Goal: Task Accomplishment & Management: Manage account settings

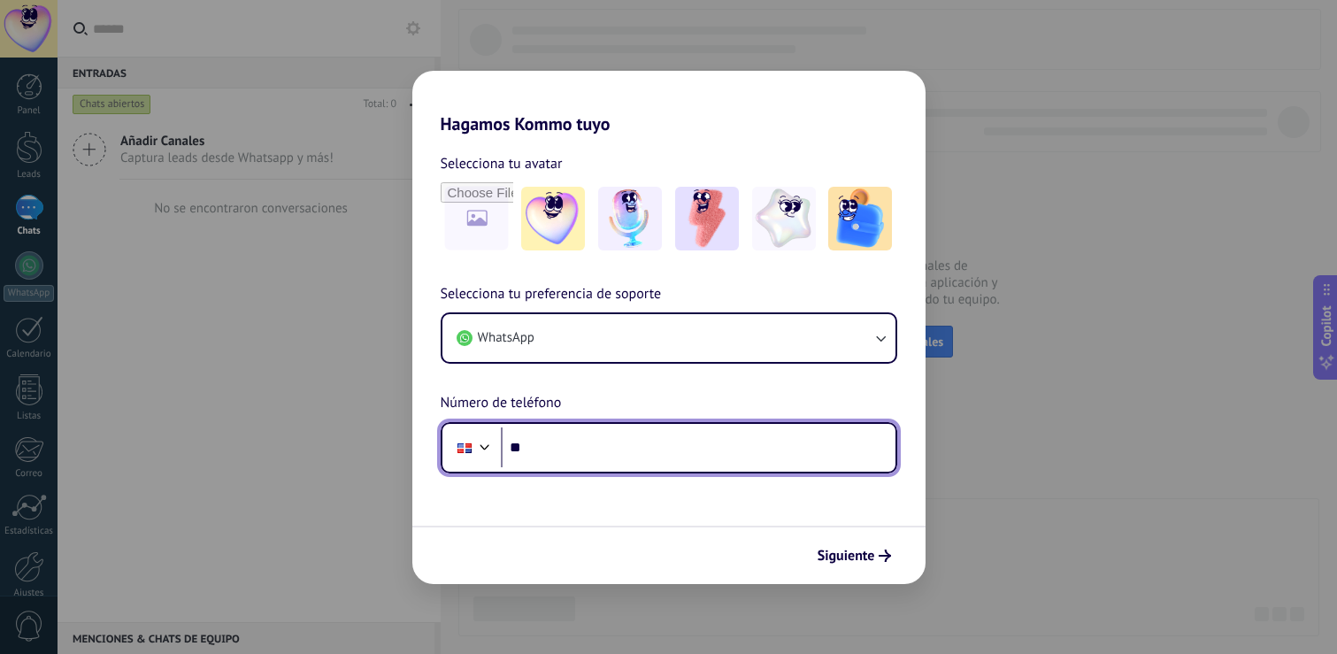
click at [544, 446] on input "**" at bounding box center [698, 447] width 395 height 41
type input "**********"
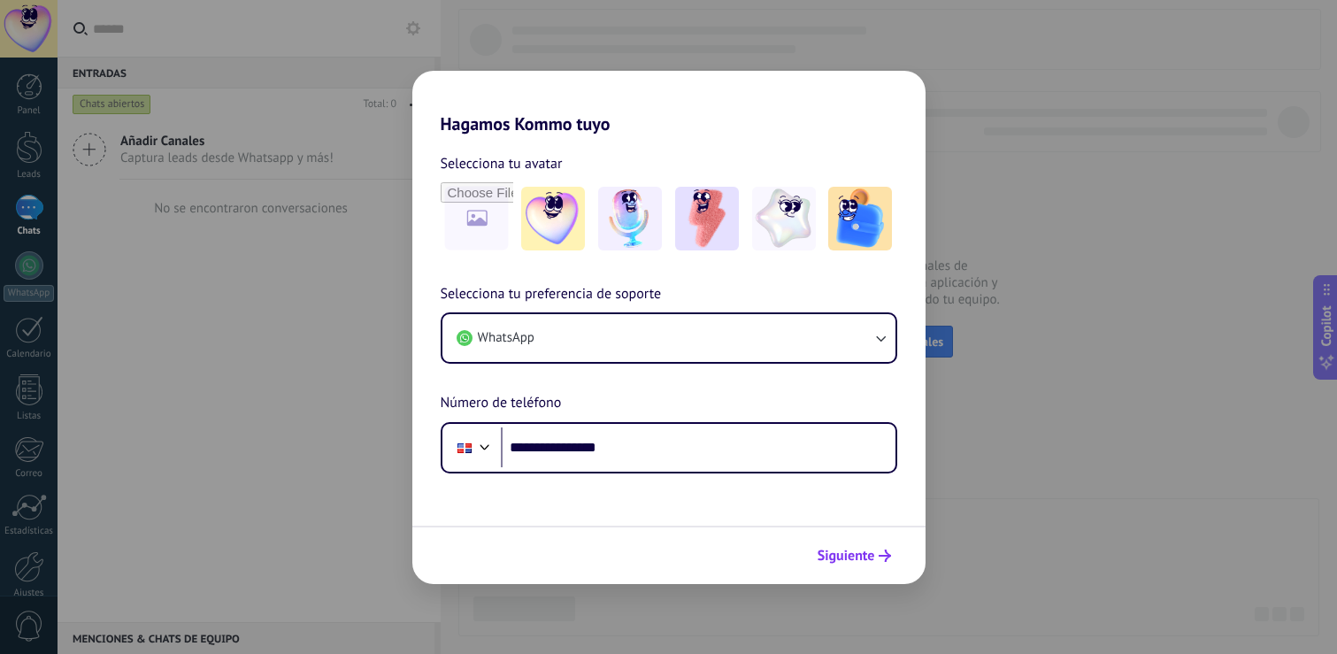
click at [841, 555] on span "Siguiente" at bounding box center [847, 556] width 58 height 12
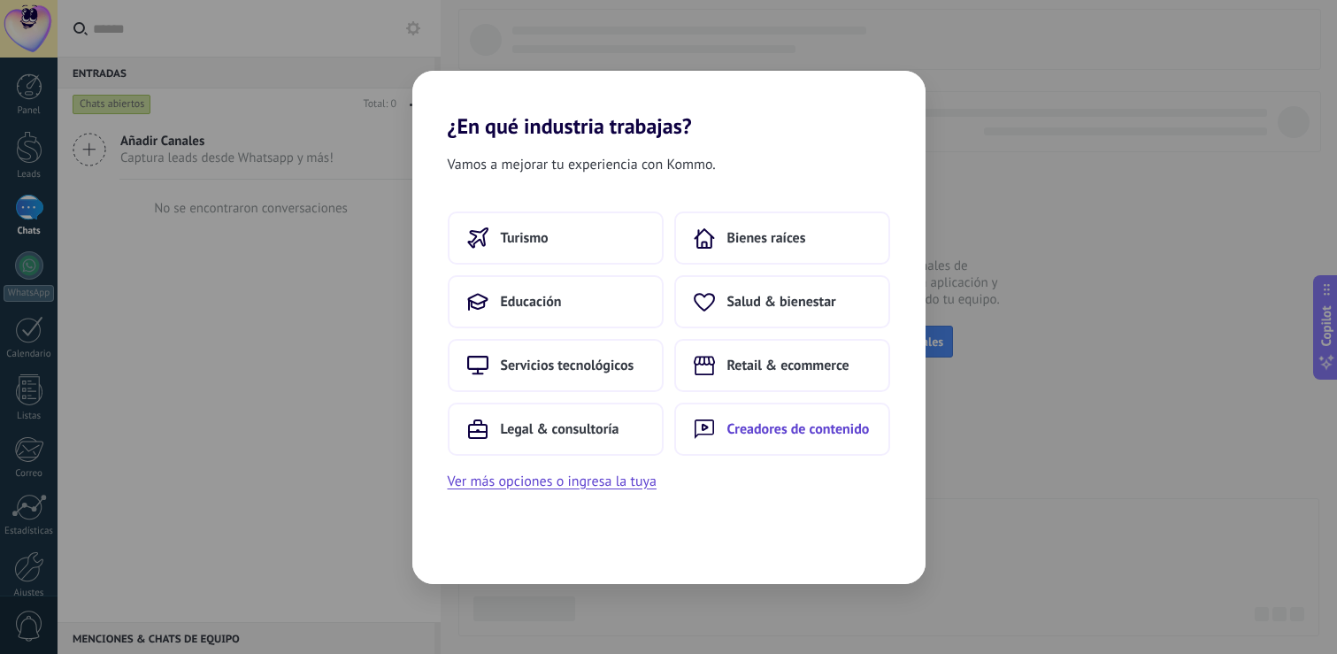
click at [747, 412] on button "Creadores de contenido" at bounding box center [782, 429] width 216 height 53
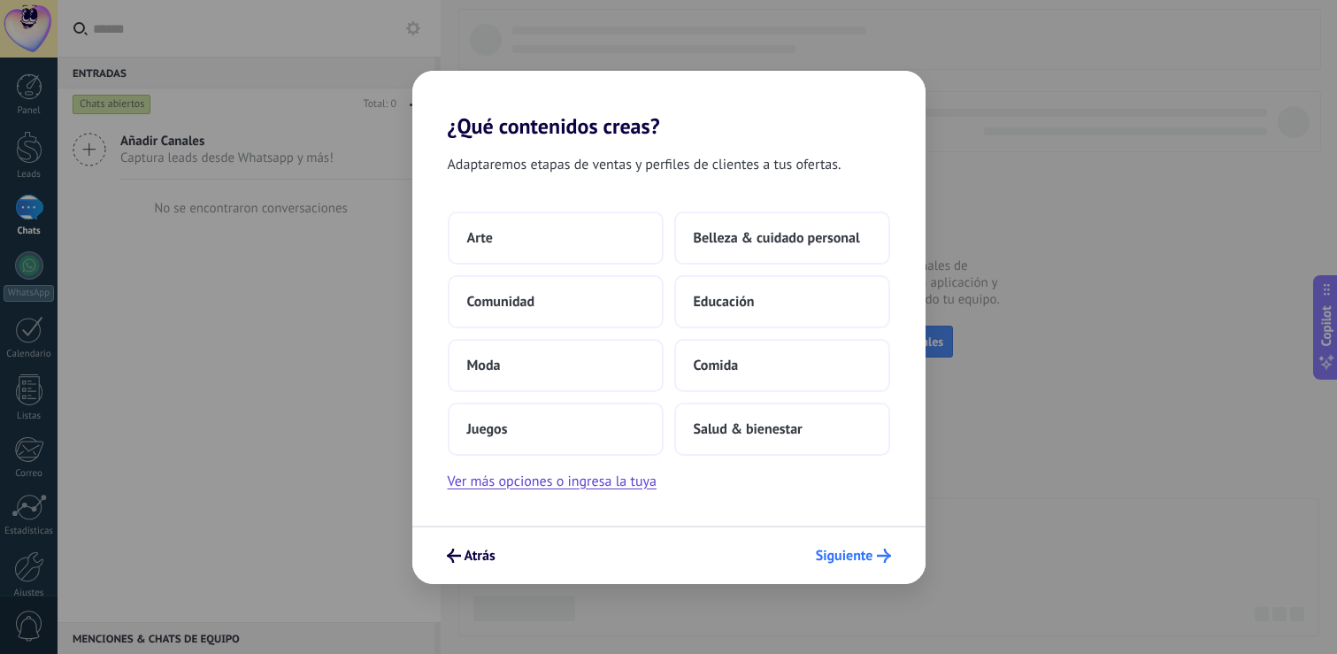
click at [844, 559] on span "Siguiente" at bounding box center [845, 556] width 58 height 12
click at [846, 555] on span "Siguiente" at bounding box center [845, 556] width 58 height 12
click at [542, 246] on button "Arte" at bounding box center [556, 238] width 216 height 53
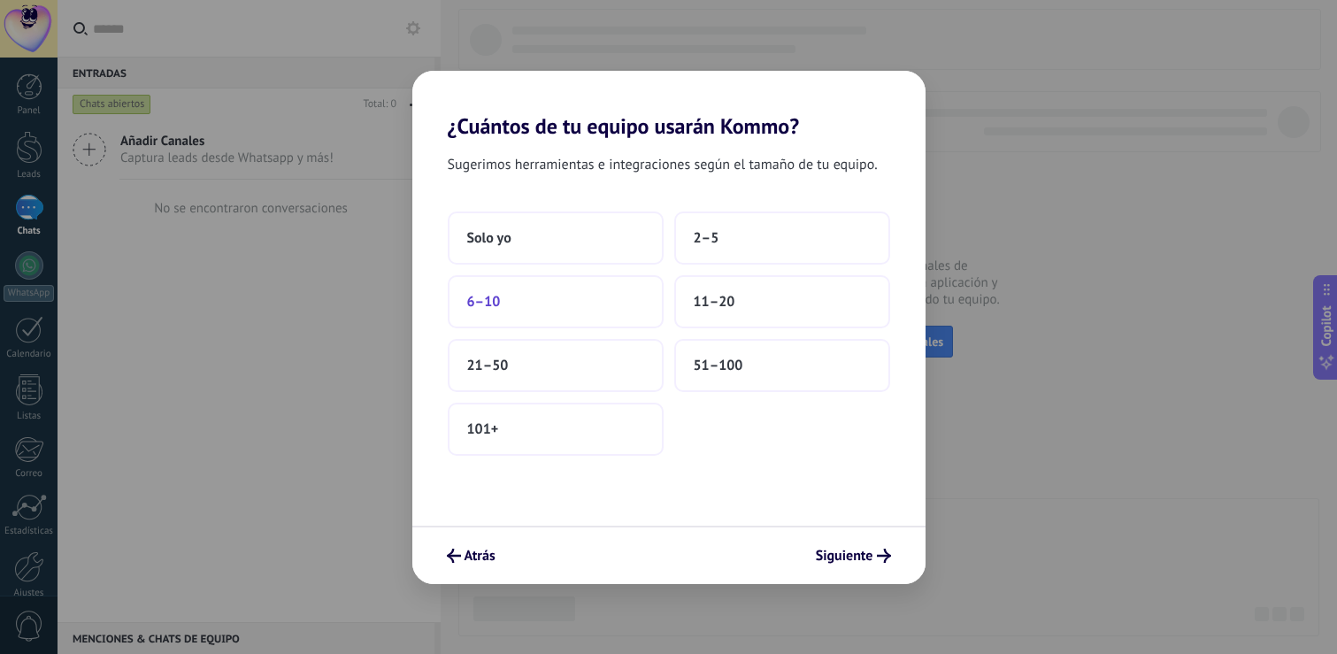
click at [553, 320] on button "6–10" at bounding box center [556, 301] width 216 height 53
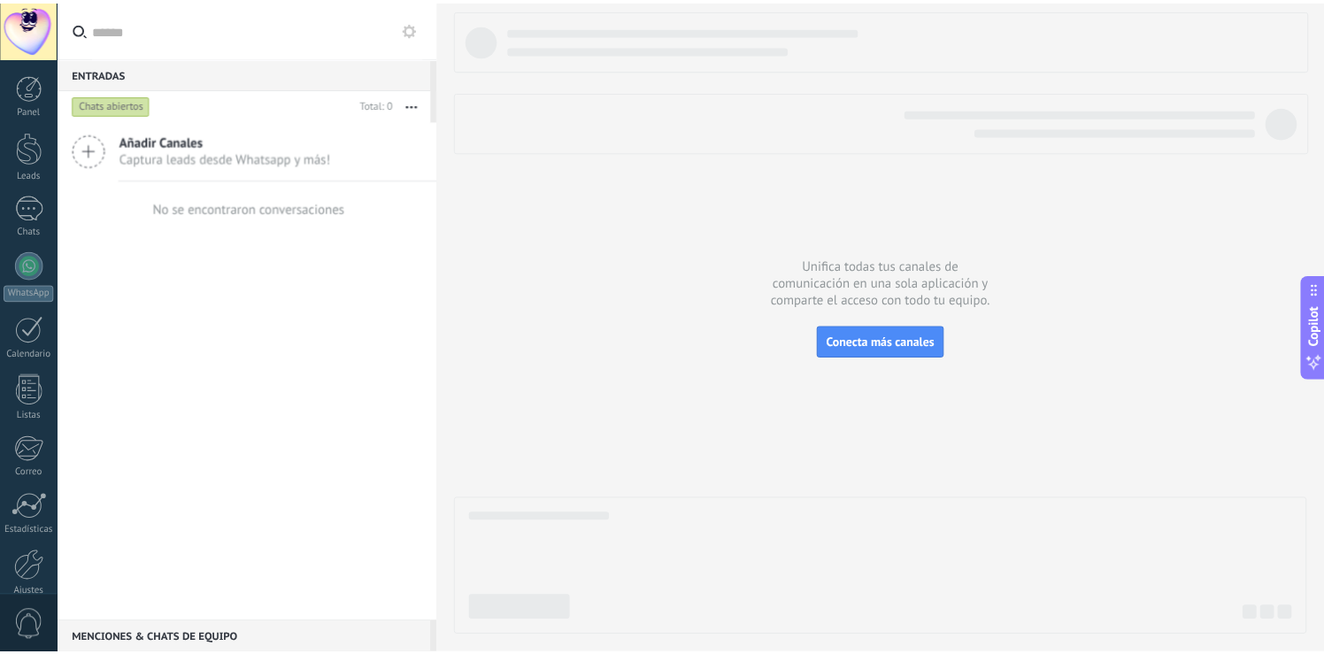
scroll to position [82, 0]
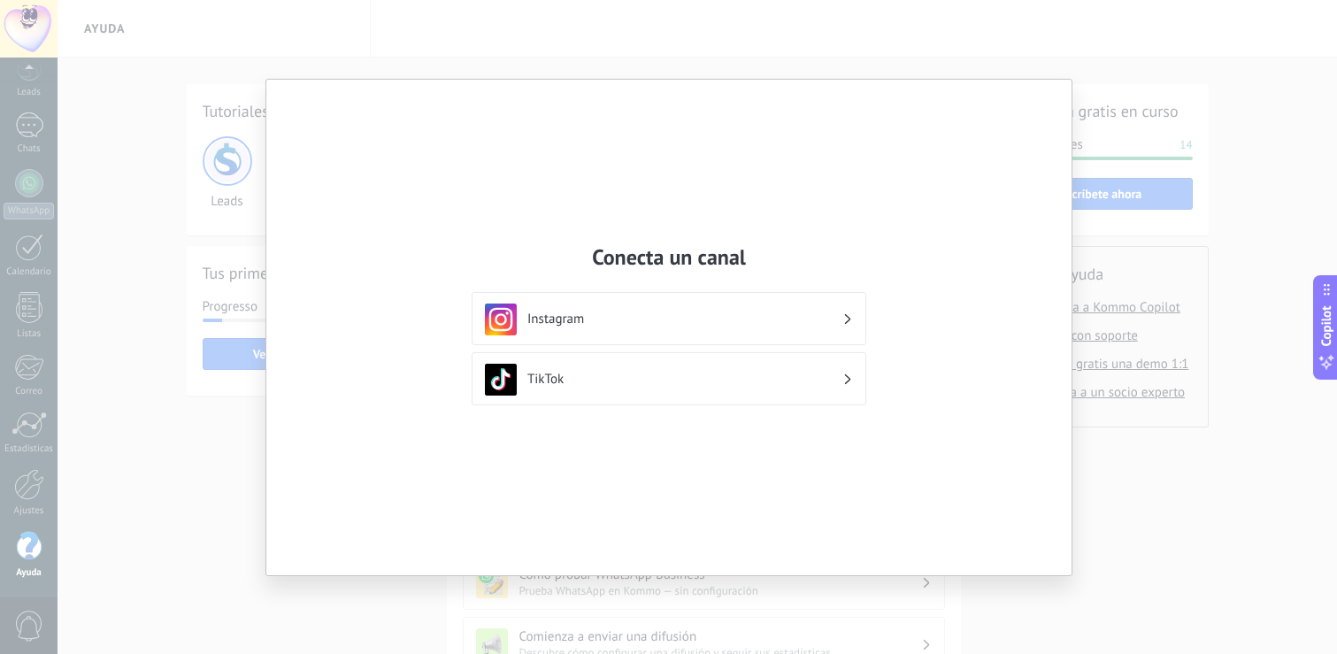
click at [1270, 547] on div "Conecta un canal Instagram TikTok" at bounding box center [668, 327] width 1337 height 654
click at [1233, 532] on div "Conecta un canal Instagram TikTok" at bounding box center [668, 327] width 1337 height 654
click at [703, 311] on h3 "Instagram" at bounding box center [684, 319] width 315 height 17
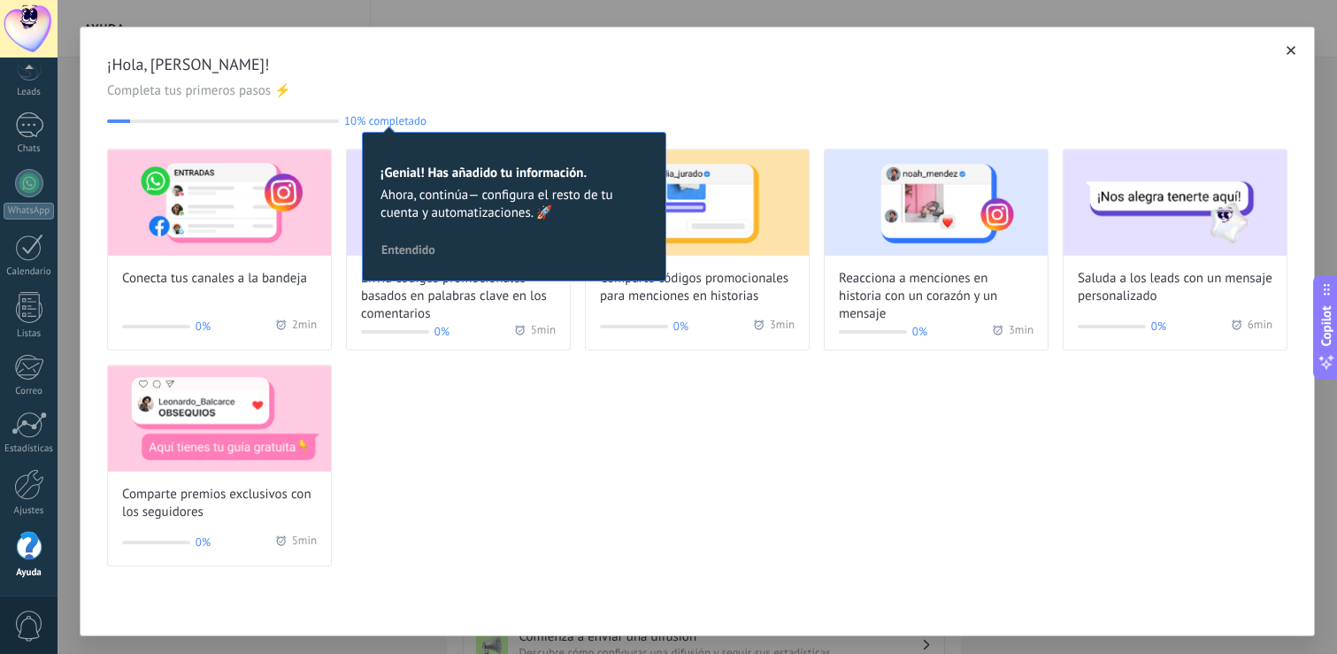
click at [1282, 48] on button "button" at bounding box center [1291, 51] width 18 height 18
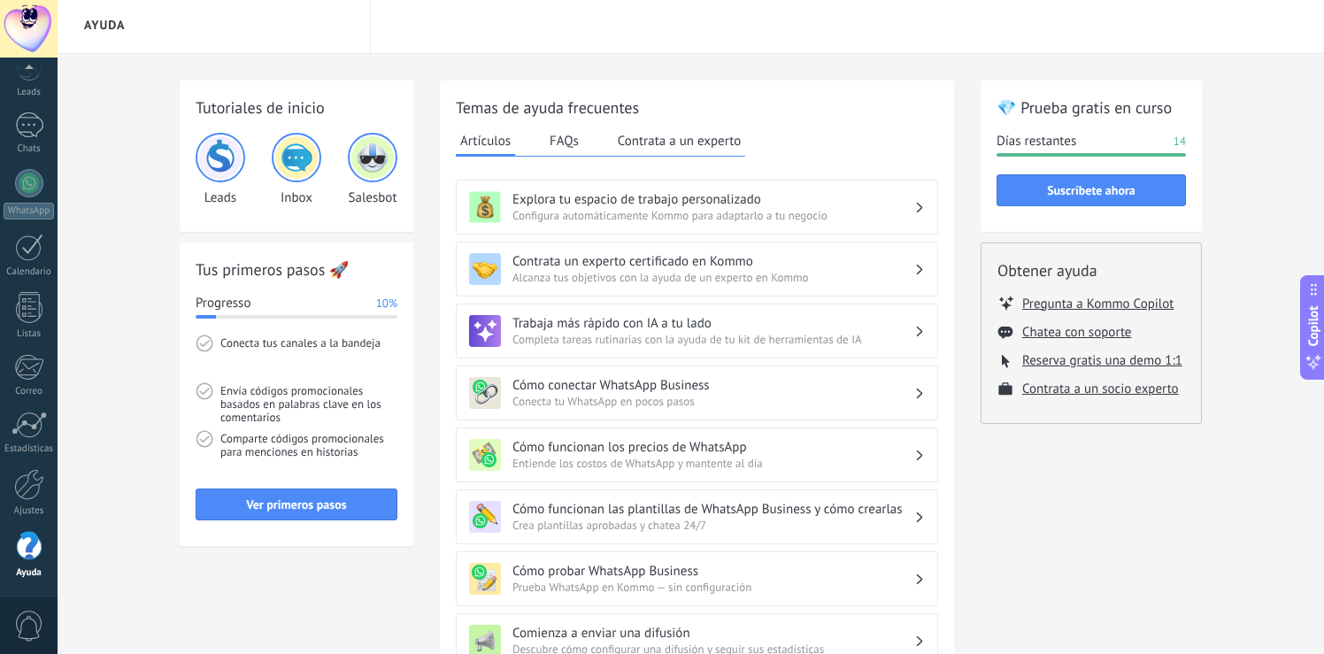
scroll to position [7, 0]
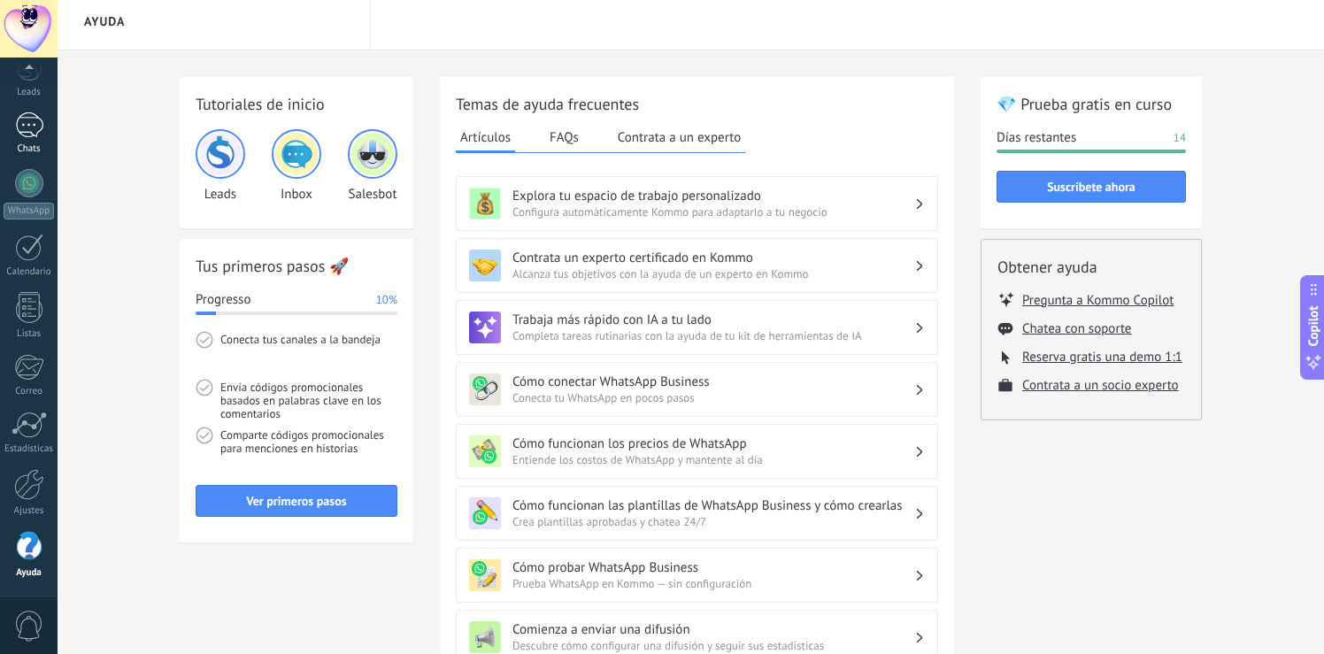
click at [33, 148] on div "Chats" at bounding box center [29, 149] width 51 height 12
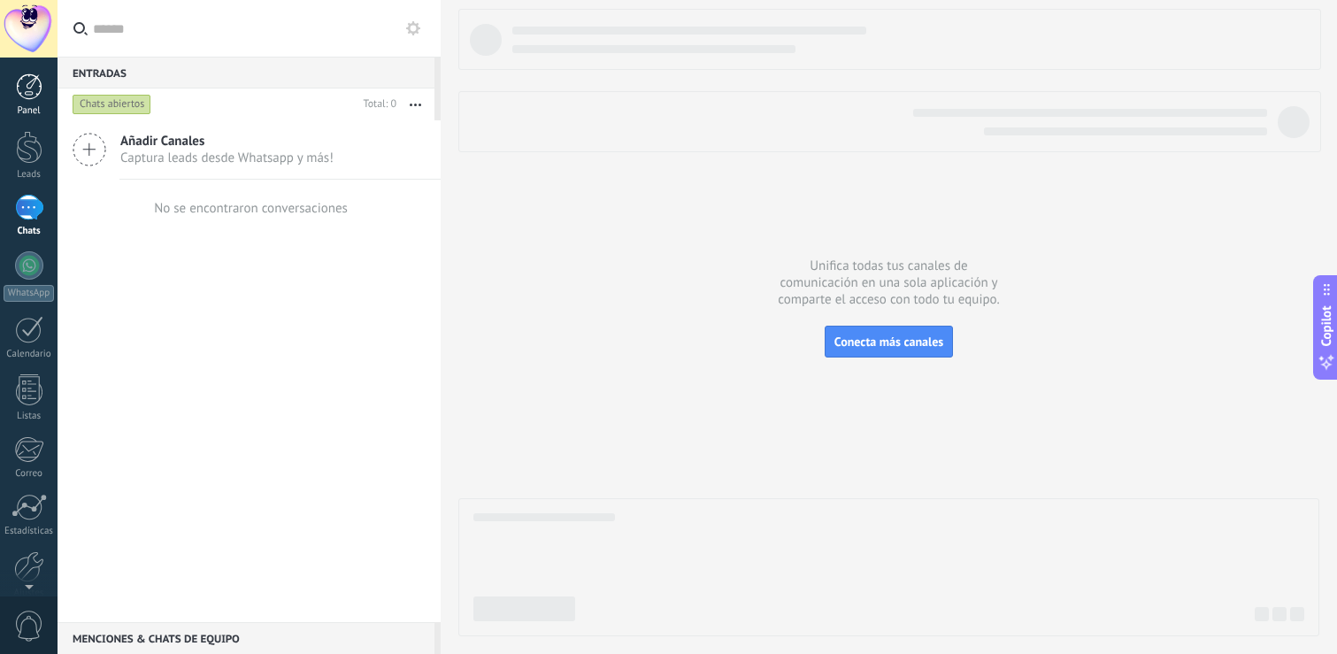
click at [39, 93] on div at bounding box center [29, 86] width 27 height 27
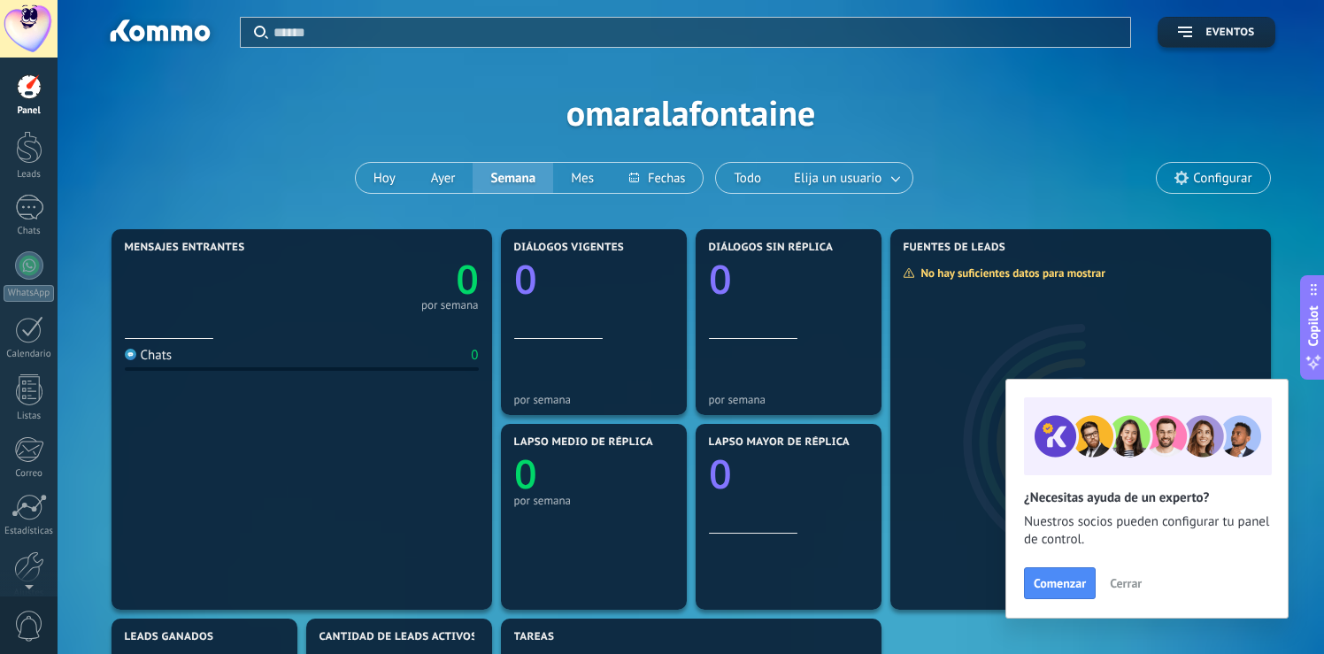
click at [1125, 588] on span "Cerrar" at bounding box center [1126, 583] width 32 height 12
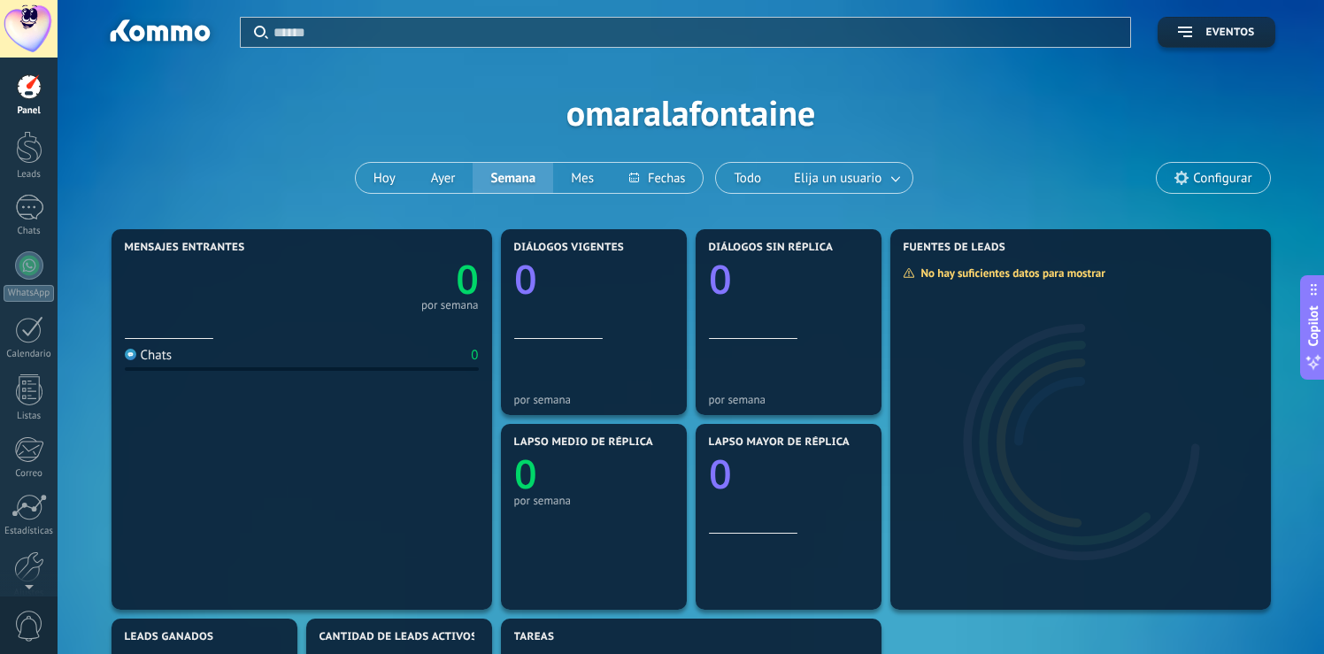
click at [35, 101] on link "Panel" at bounding box center [29, 94] width 58 height 43
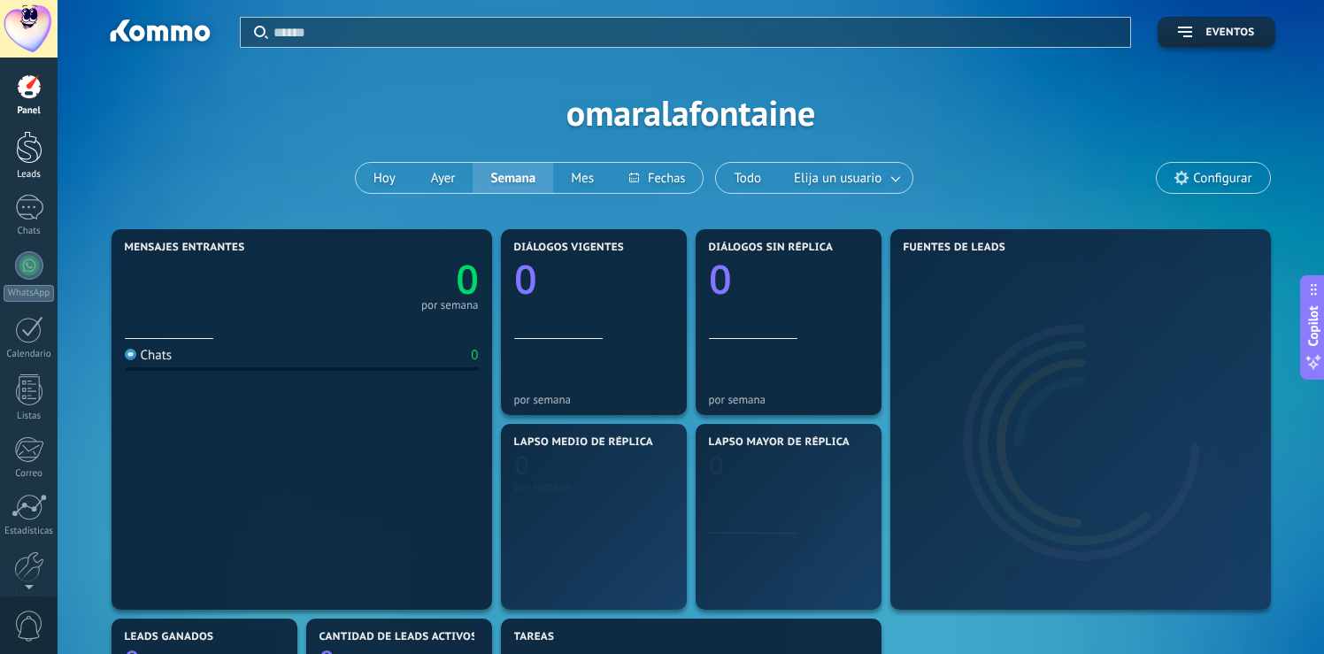
click at [32, 150] on div at bounding box center [29, 147] width 27 height 33
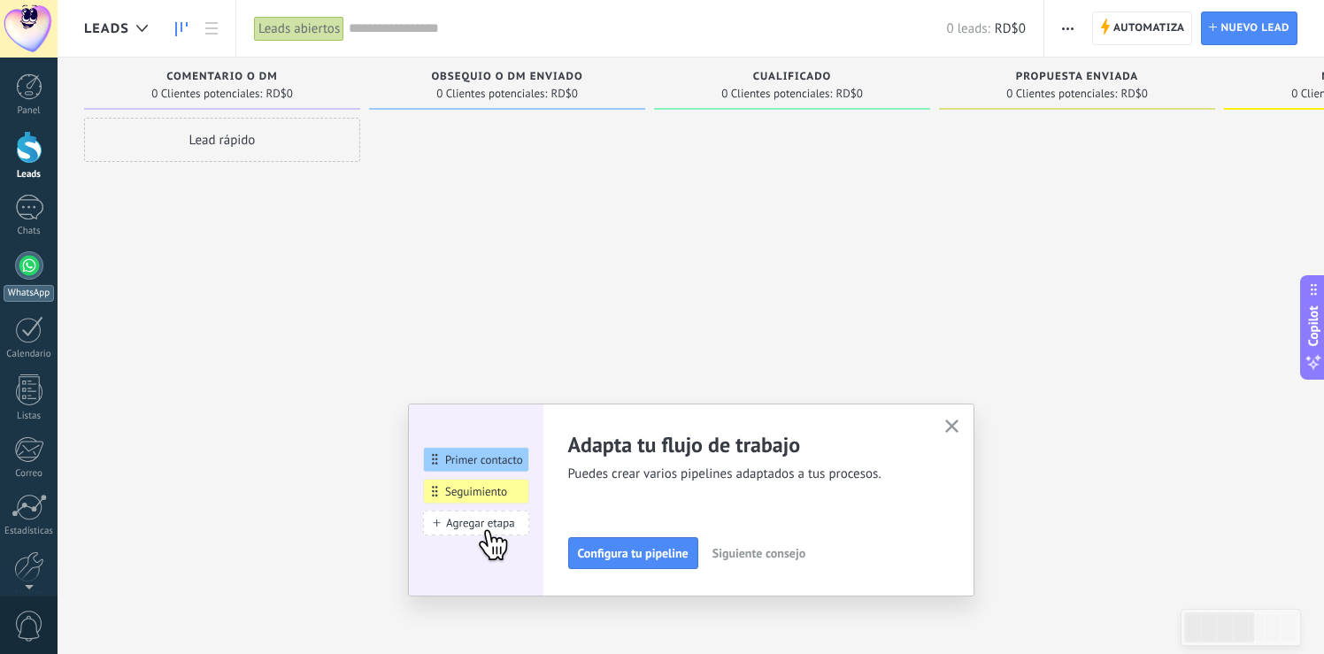
click at [27, 269] on div at bounding box center [29, 265] width 28 height 28
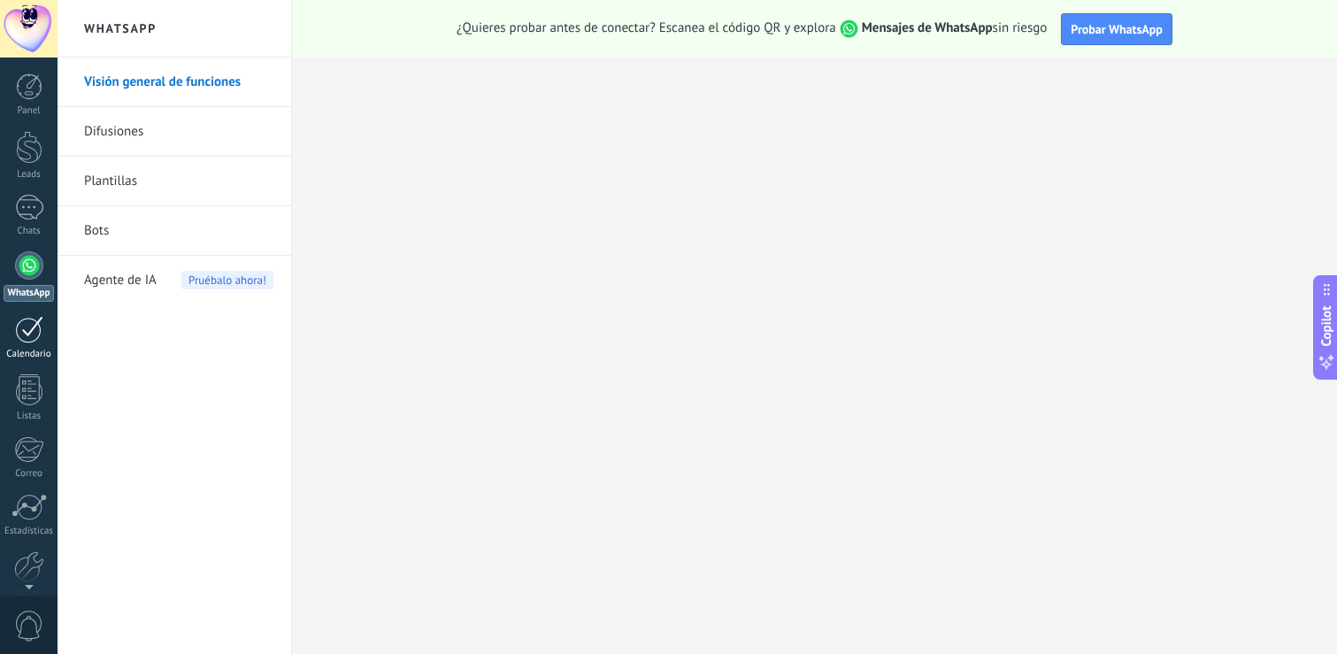
click at [31, 333] on div at bounding box center [29, 329] width 28 height 27
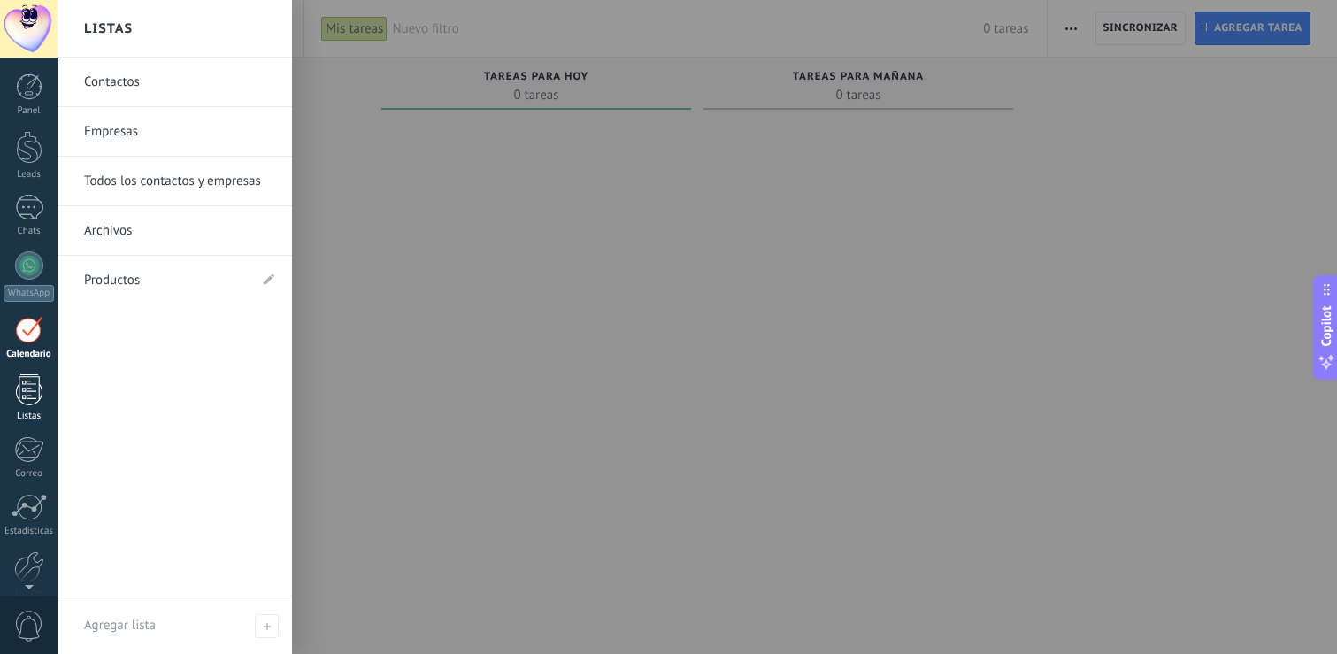
click at [34, 391] on div at bounding box center [29, 389] width 27 height 31
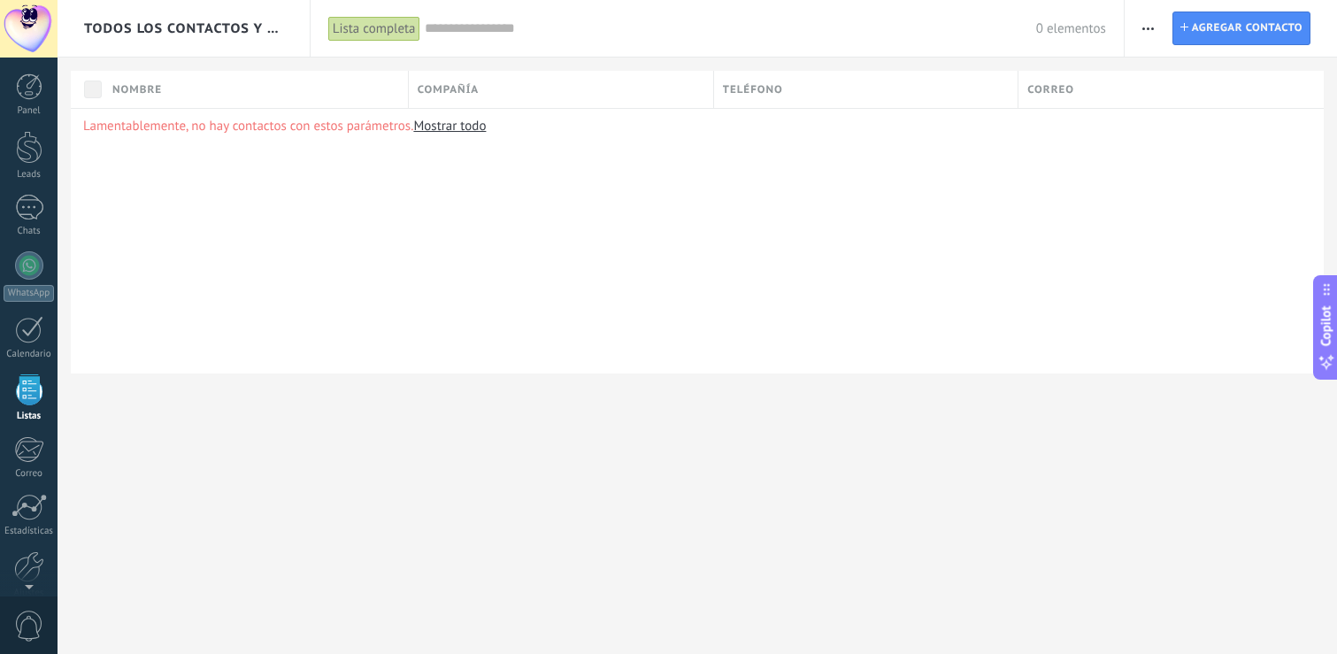
scroll to position [46, 0]
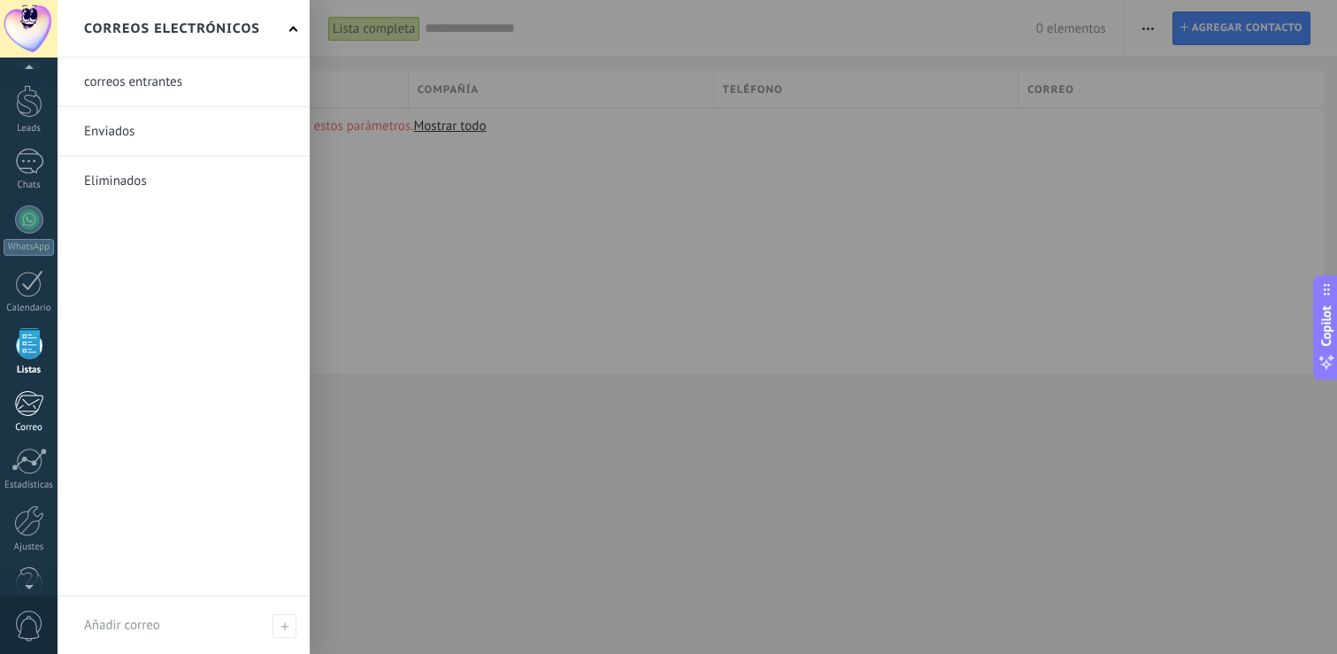
click at [33, 404] on div at bounding box center [28, 403] width 29 height 27
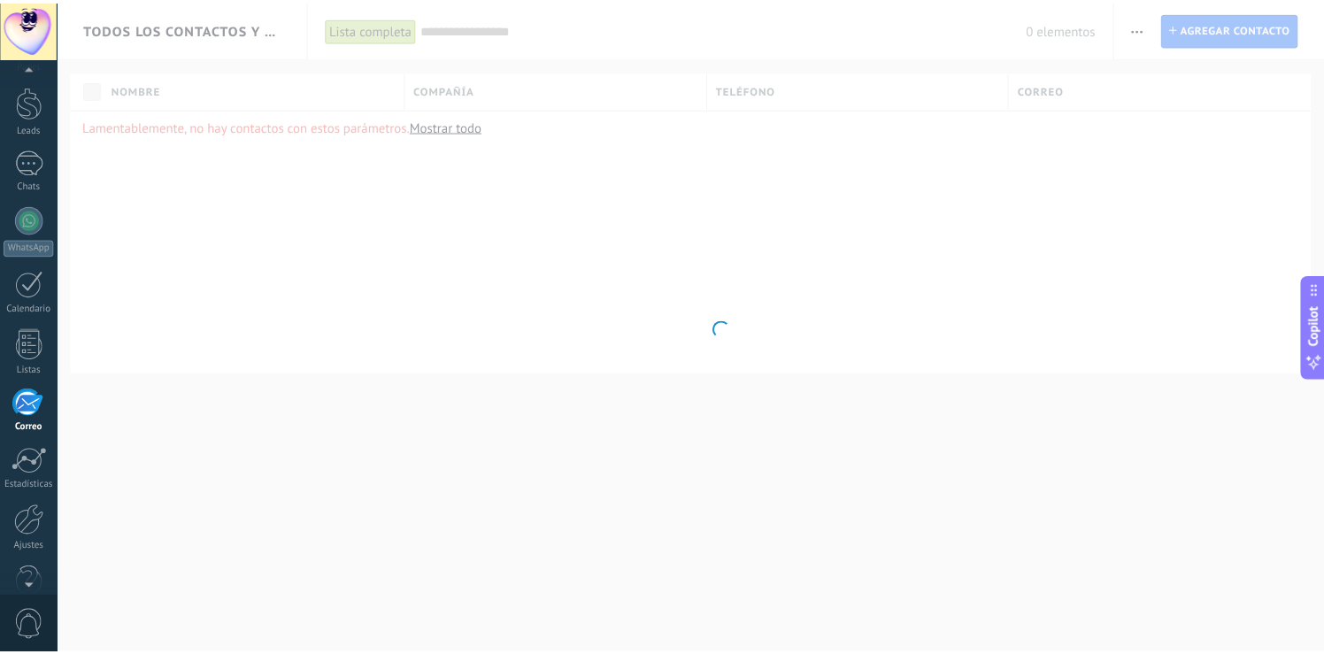
scroll to position [82, 0]
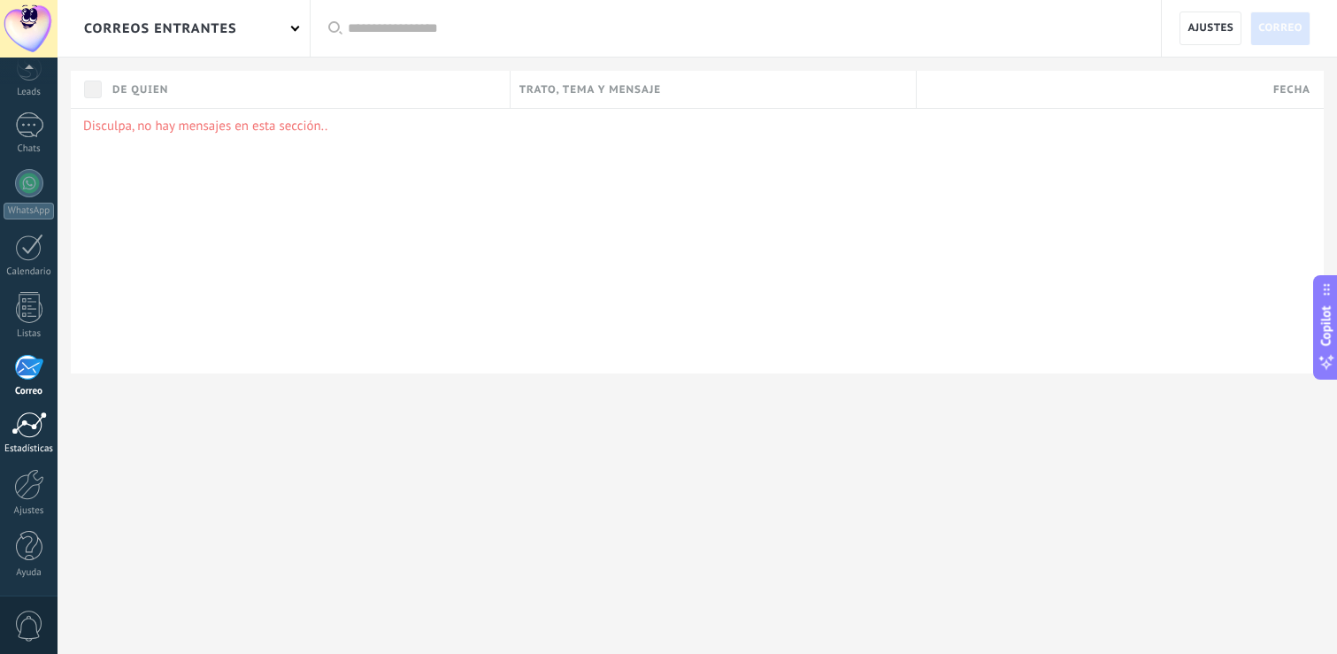
click at [27, 425] on div at bounding box center [29, 425] width 35 height 27
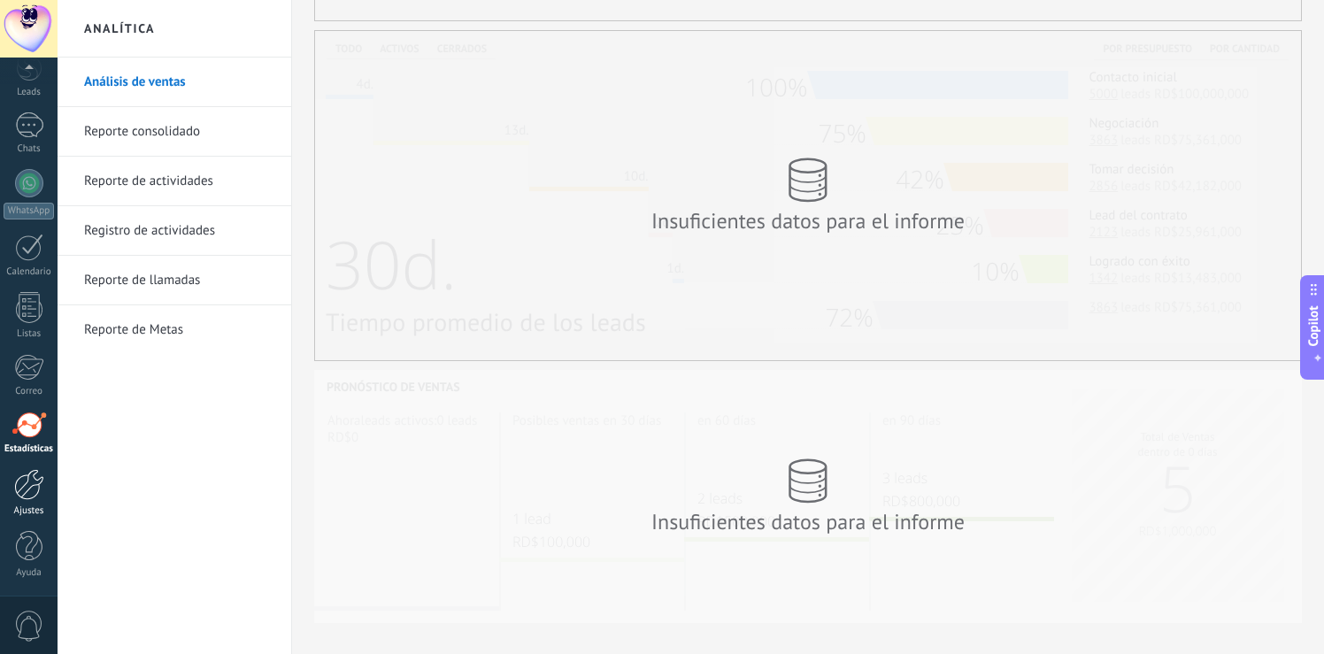
scroll to position [380, 0]
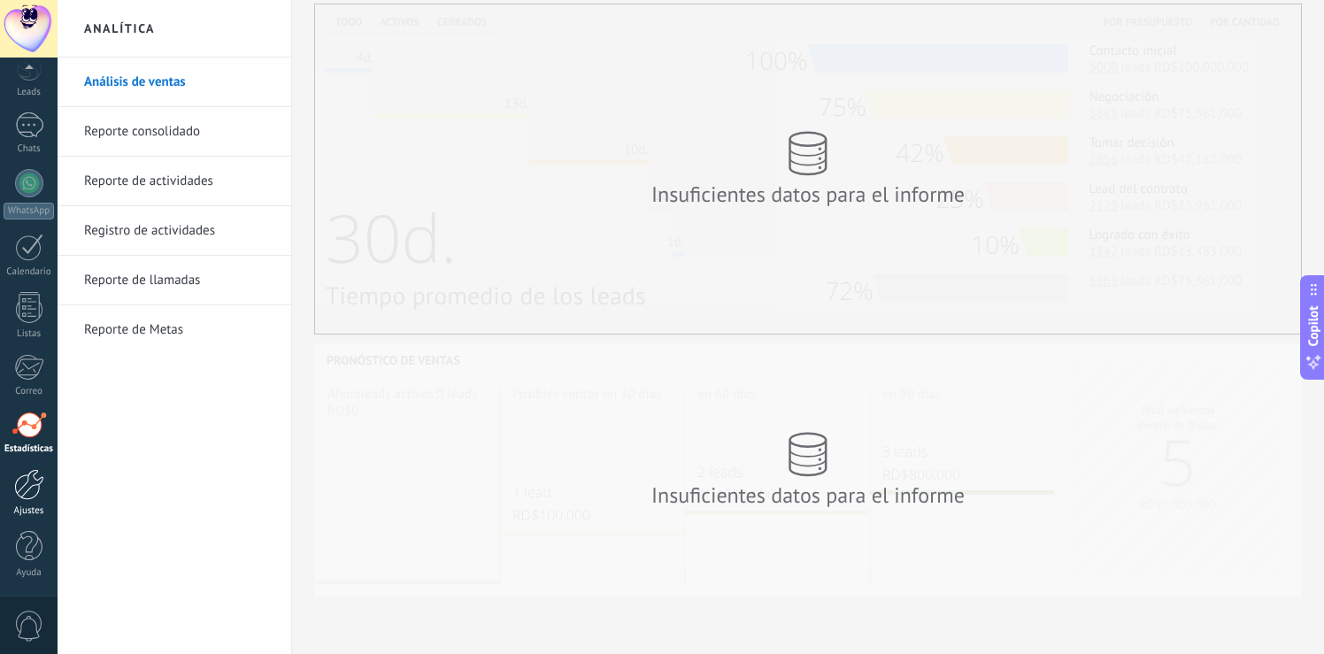
click at [31, 472] on div at bounding box center [29, 484] width 30 height 31
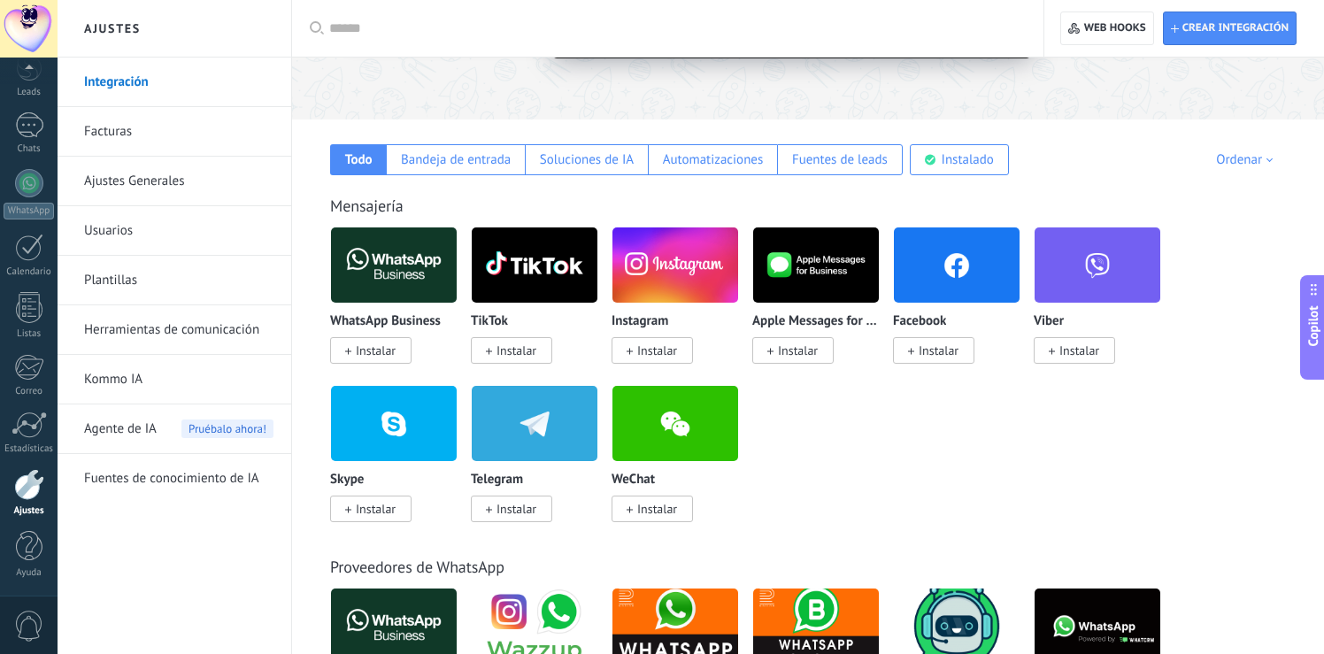
scroll to position [227, 0]
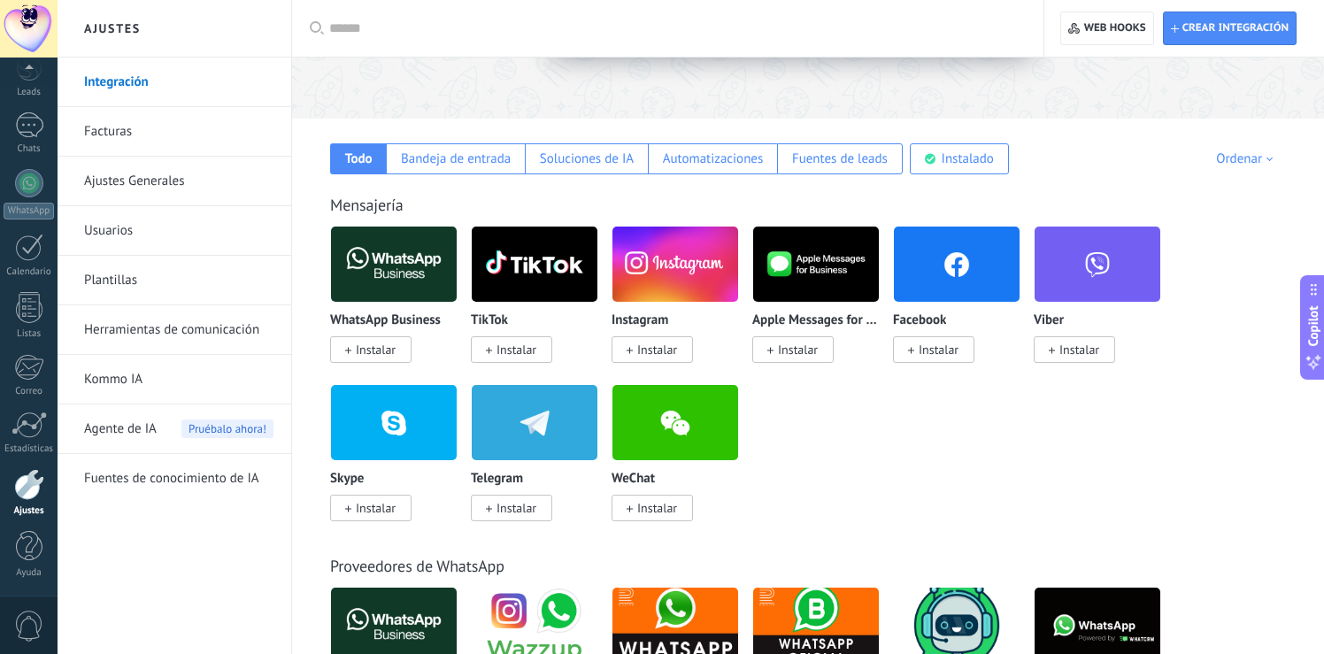
click at [35, 487] on div at bounding box center [29, 484] width 30 height 31
click at [662, 349] on span "Instalar" at bounding box center [657, 350] width 40 height 16
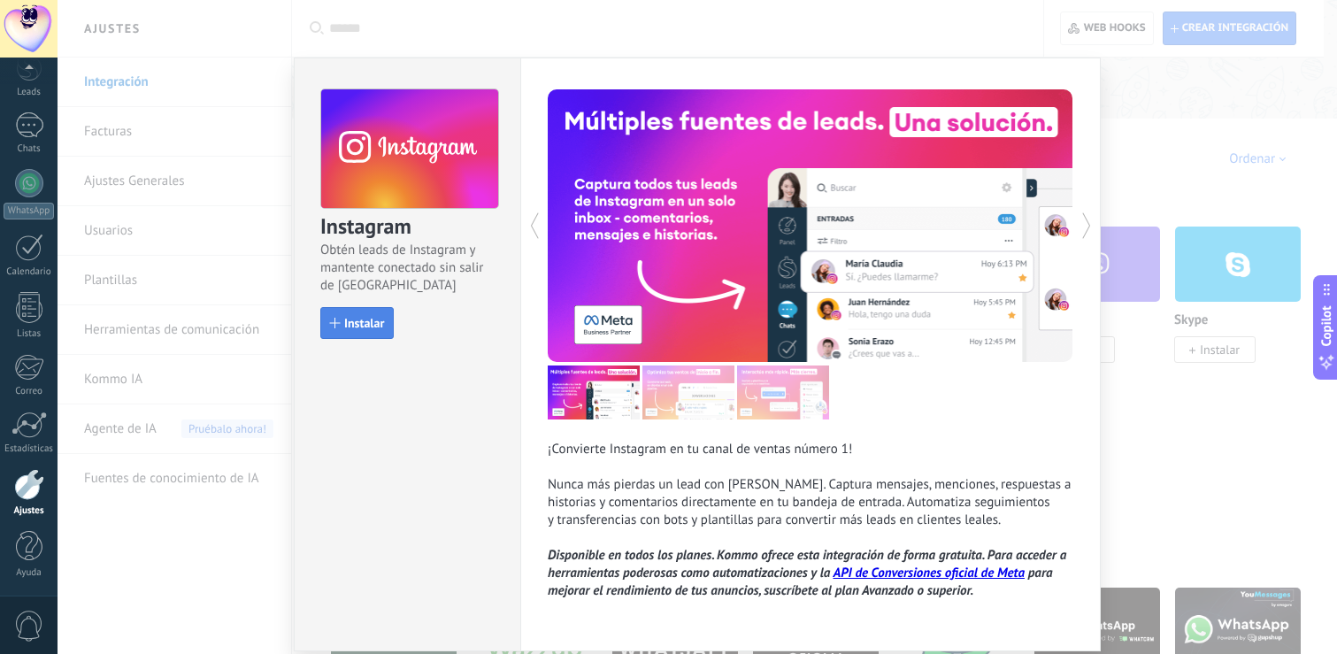
click at [344, 324] on span "Instalar" at bounding box center [364, 323] width 40 height 12
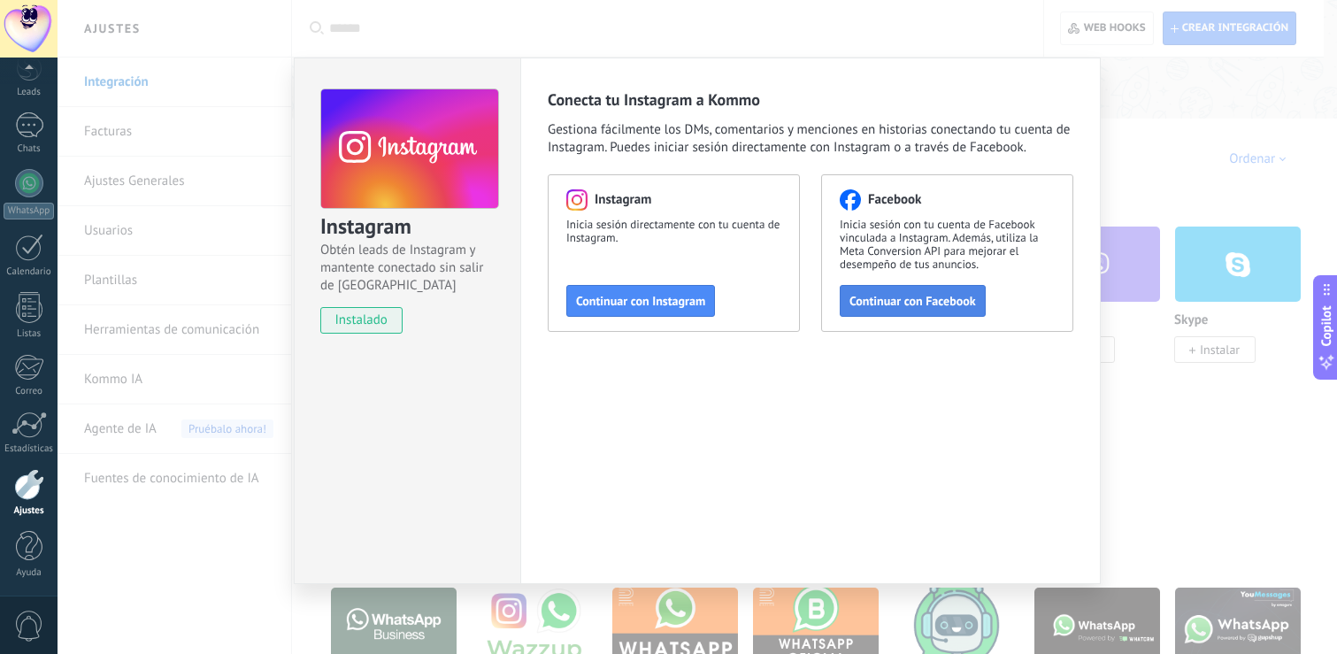
click at [863, 304] on span "Continuar con Facebook" at bounding box center [913, 301] width 127 height 12
click at [1154, 400] on div "Instagram Obtén leads de Instagram y mantente conectado sin salir de Kommo inst…" at bounding box center [698, 327] width 1280 height 654
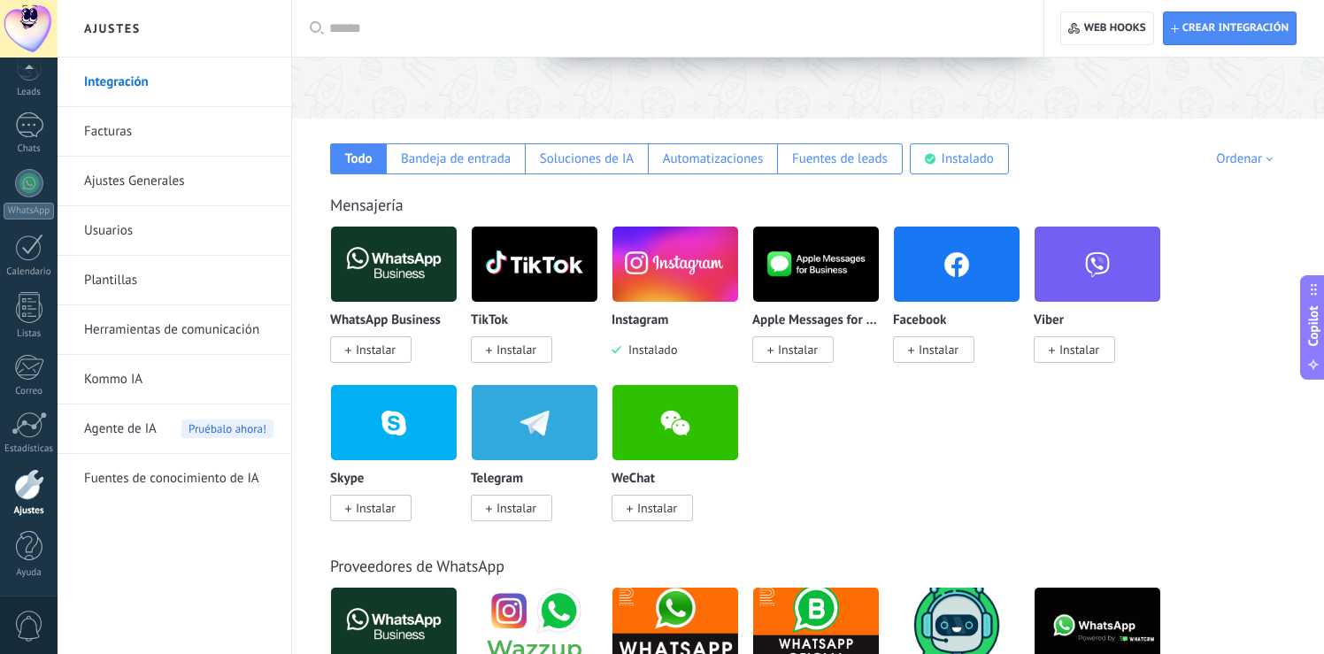
click at [373, 348] on span "Instalar" at bounding box center [376, 350] width 40 height 16
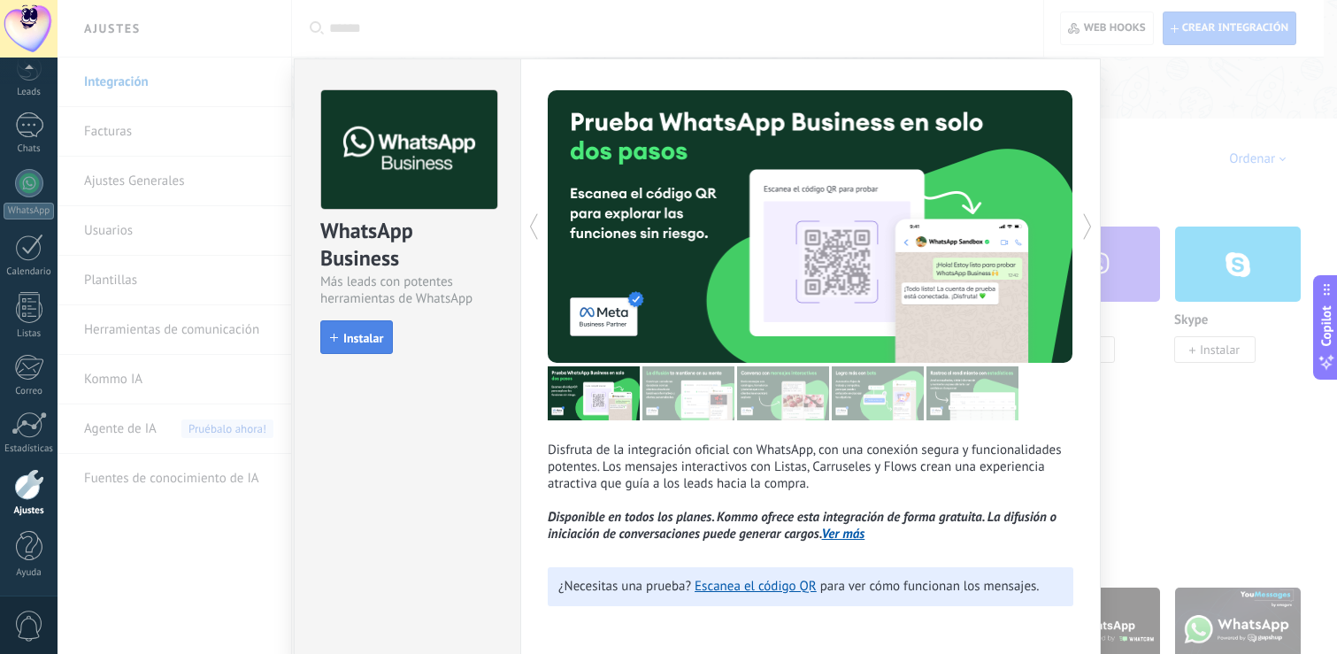
click at [353, 339] on span "Instalar" at bounding box center [363, 338] width 40 height 12
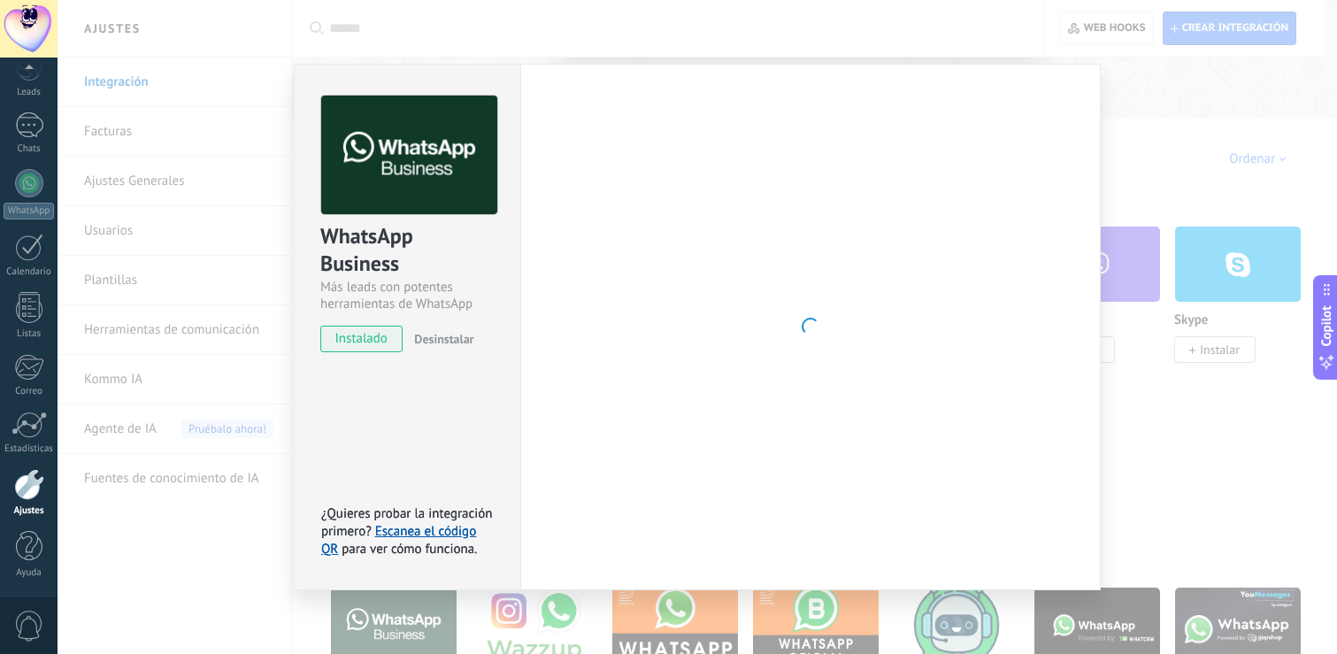
click at [1187, 371] on div "WhatsApp Business Más leads con potentes herramientas de WhatsApp instalado Des…" at bounding box center [698, 327] width 1280 height 654
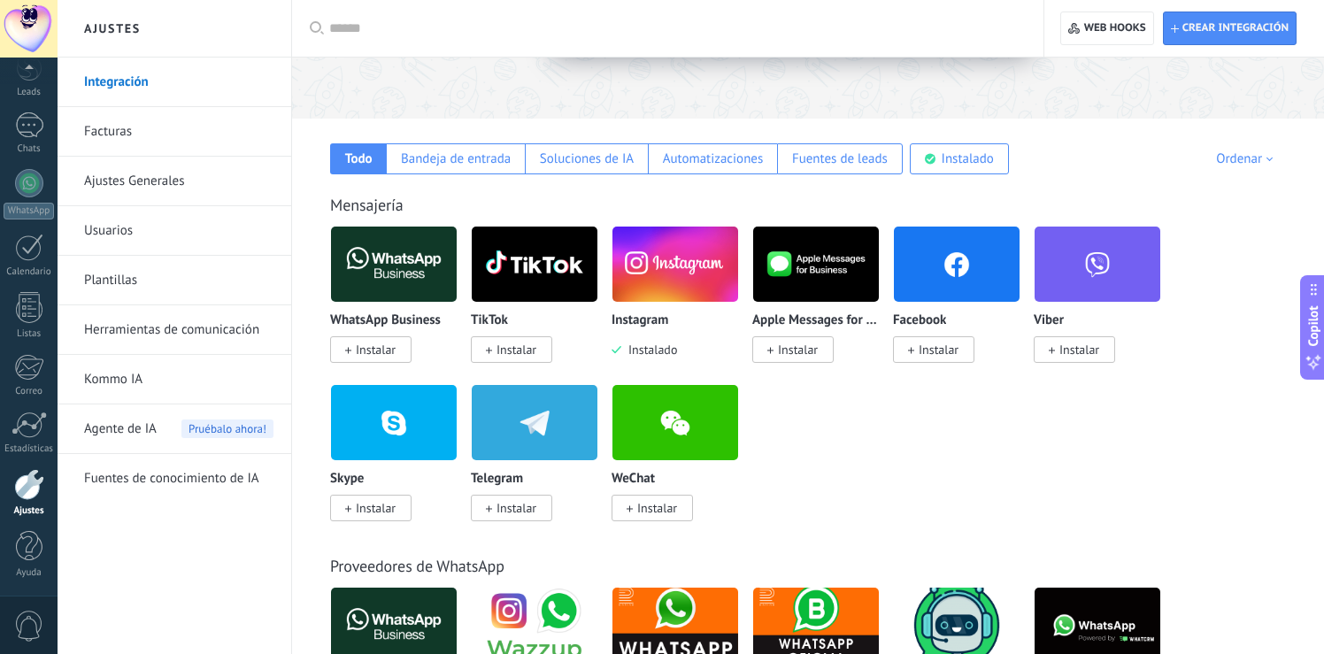
click at [513, 351] on span "Instalar" at bounding box center [516, 350] width 40 height 16
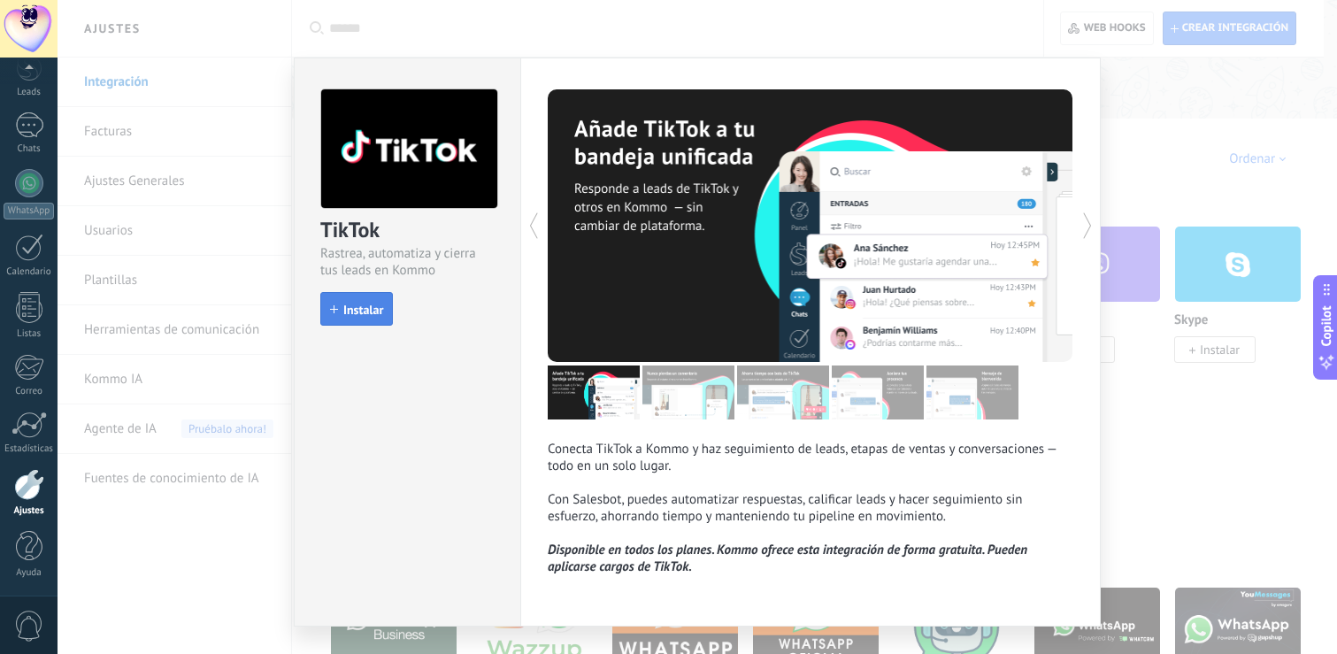
click at [355, 313] on span "Instalar" at bounding box center [363, 310] width 40 height 12
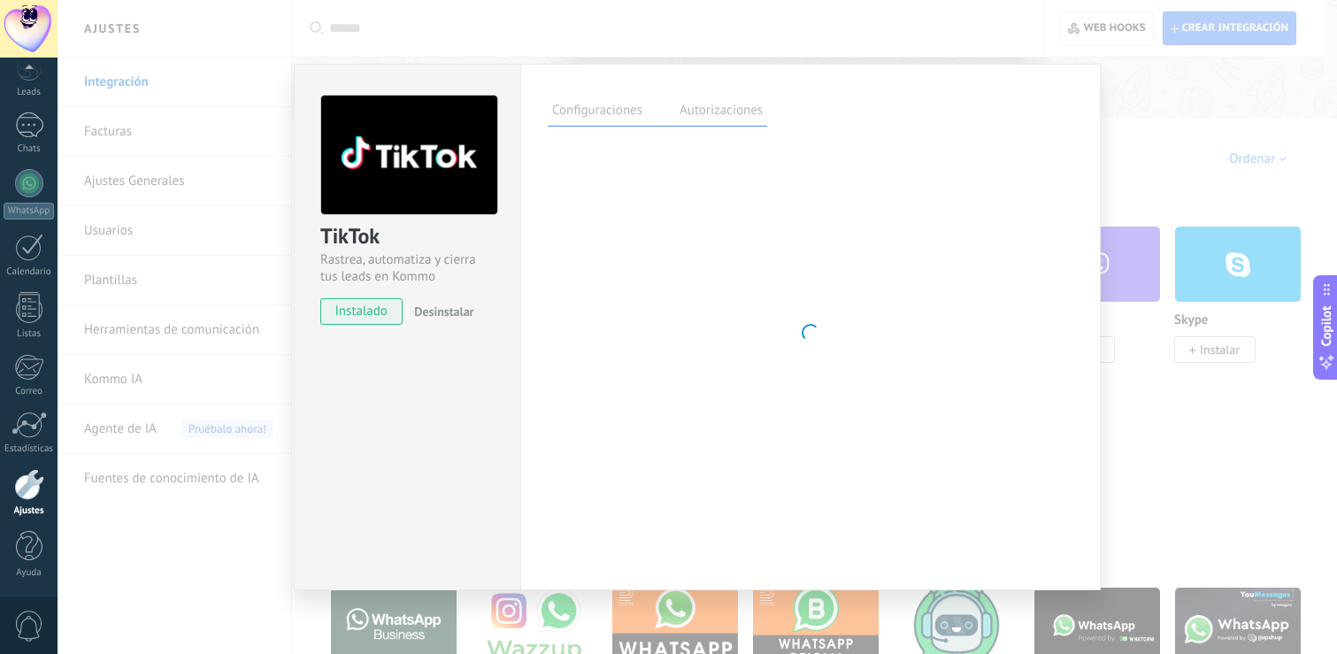
click at [1208, 373] on div "TikTok Rastrea, automatiza y cierra tus leads en Kommo instalado Desinstalar Co…" at bounding box center [698, 327] width 1280 height 654
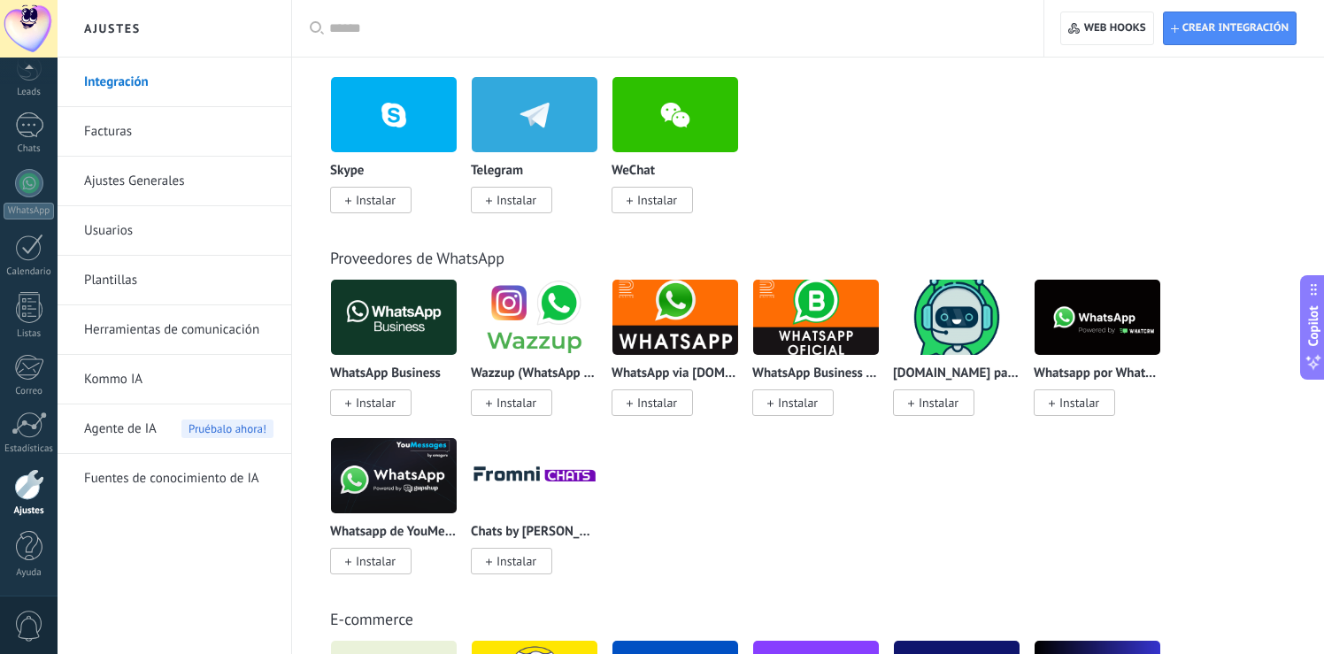
scroll to position [539, 0]
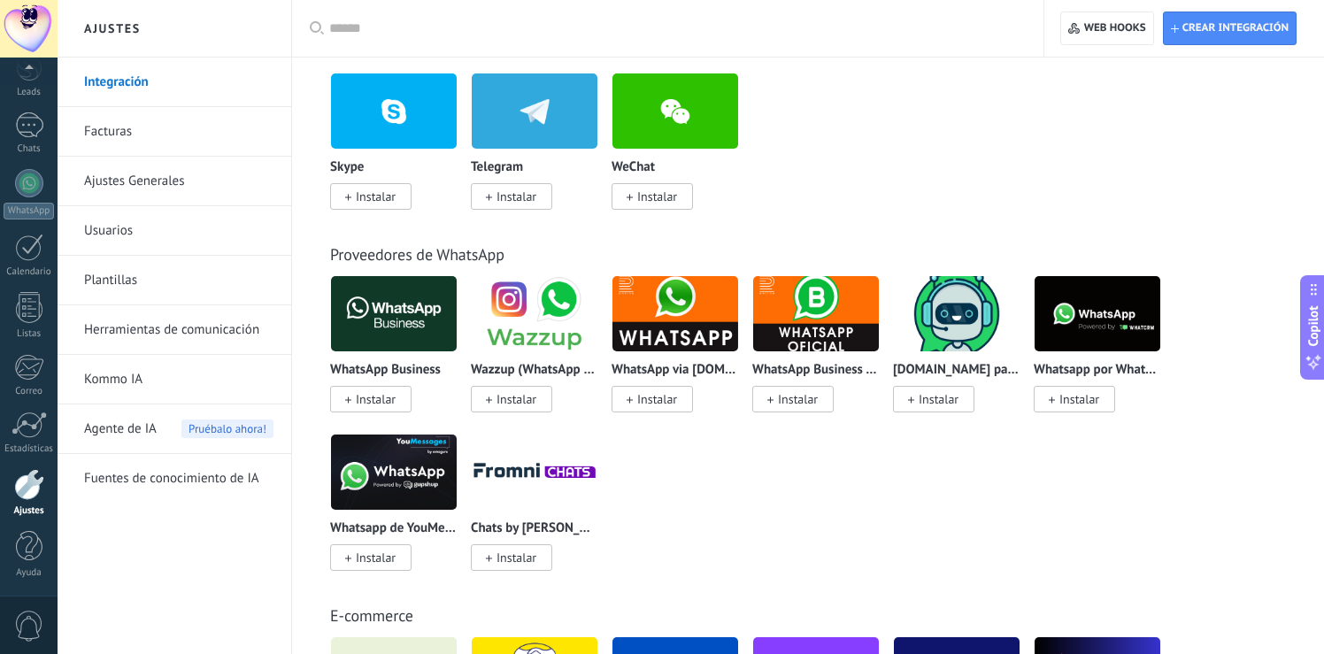
click at [388, 392] on span "Instalar" at bounding box center [376, 399] width 40 height 16
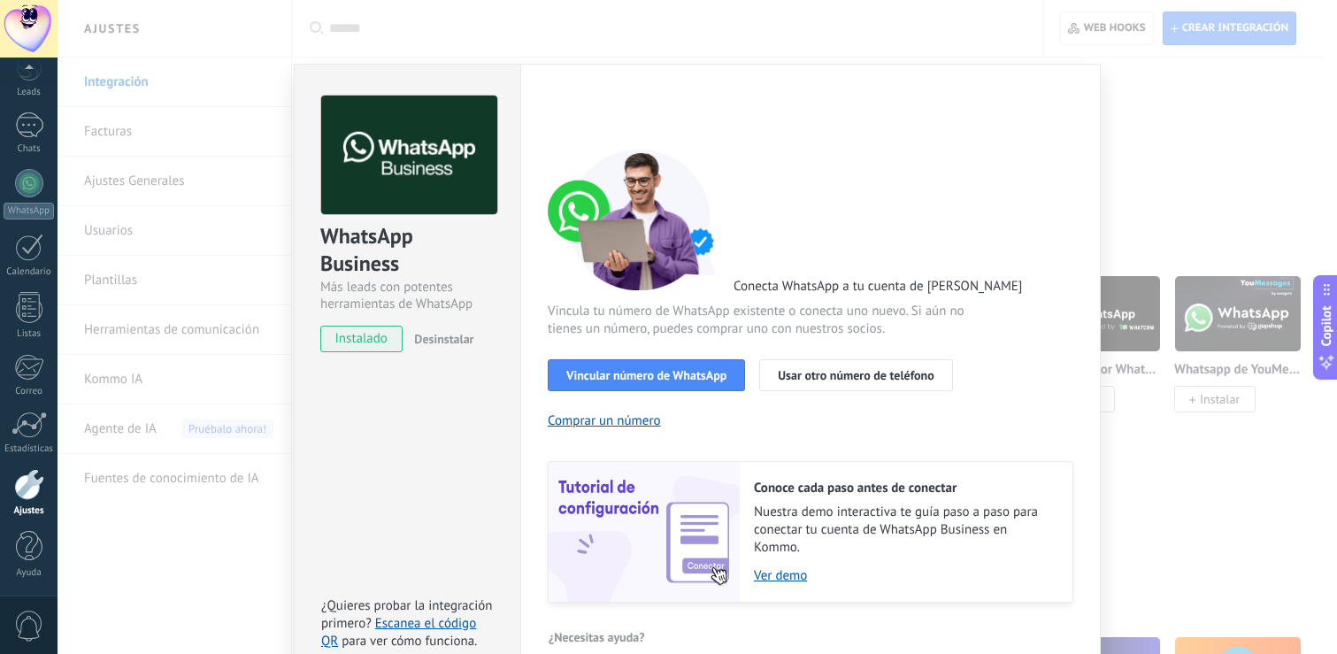
click at [1165, 130] on div "WhatsApp Business Más leads con potentes herramientas de WhatsApp instalado Des…" at bounding box center [698, 327] width 1280 height 654
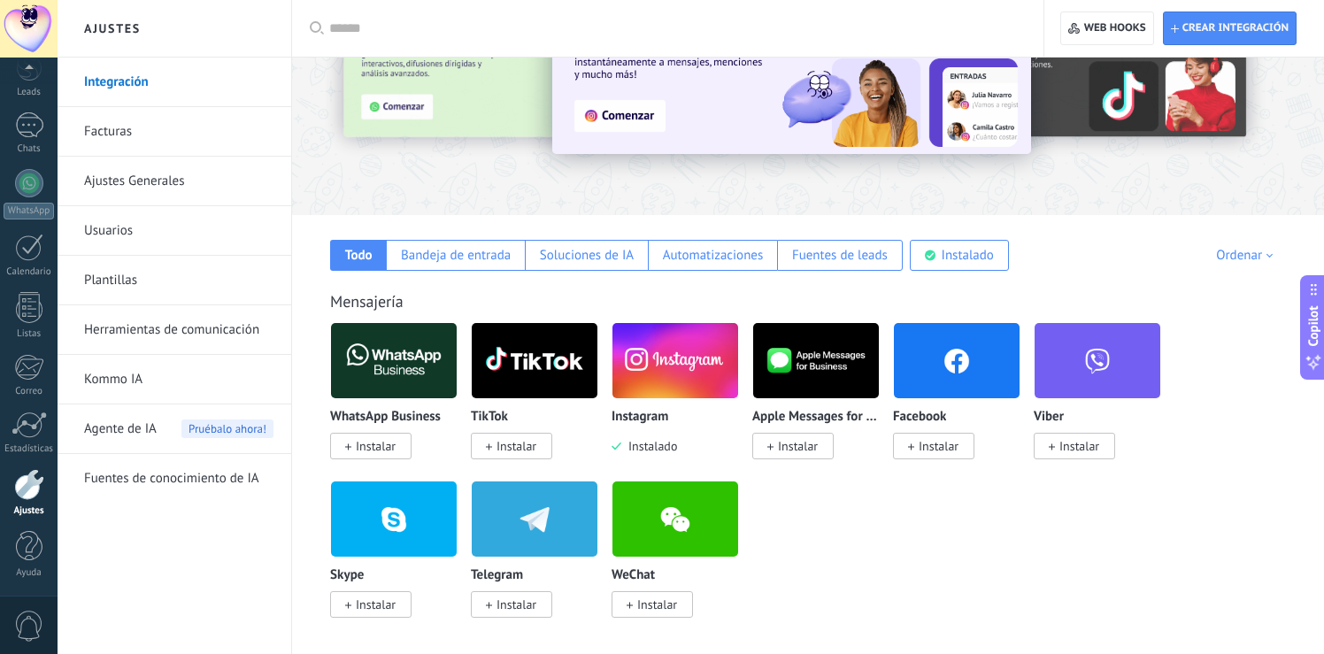
scroll to position [130, 0]
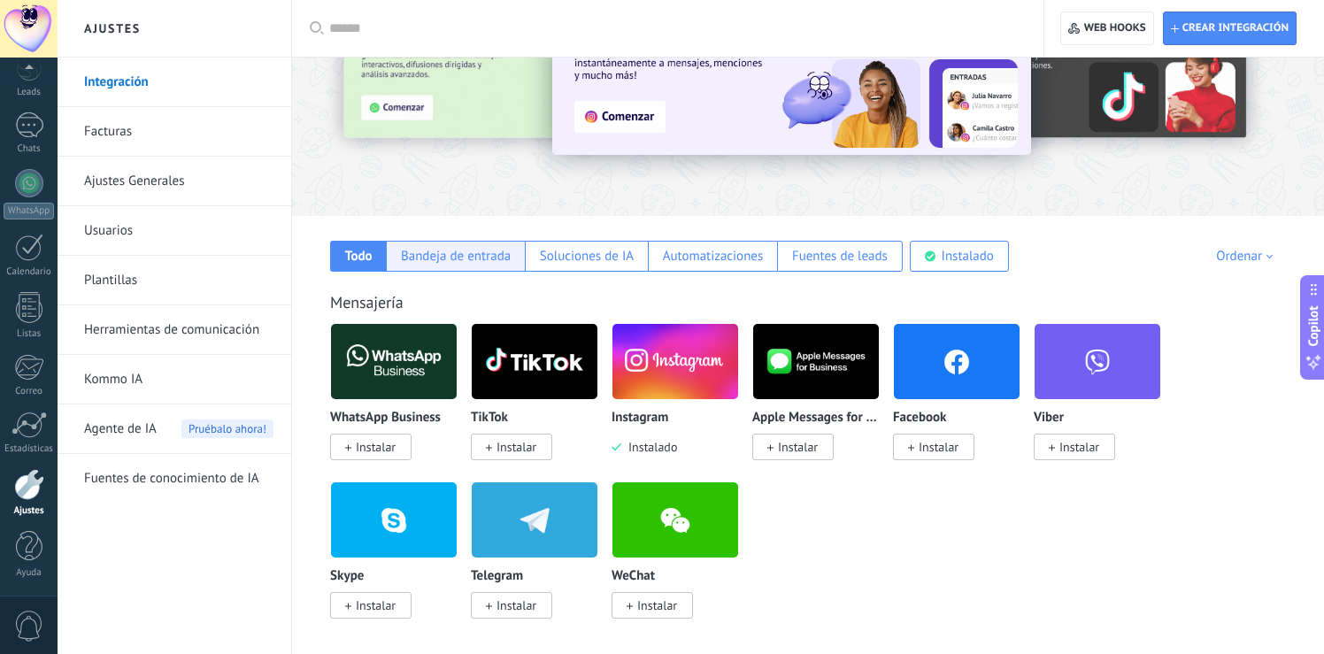
click at [458, 258] on div "Bandeja de entrada" at bounding box center [456, 256] width 110 height 17
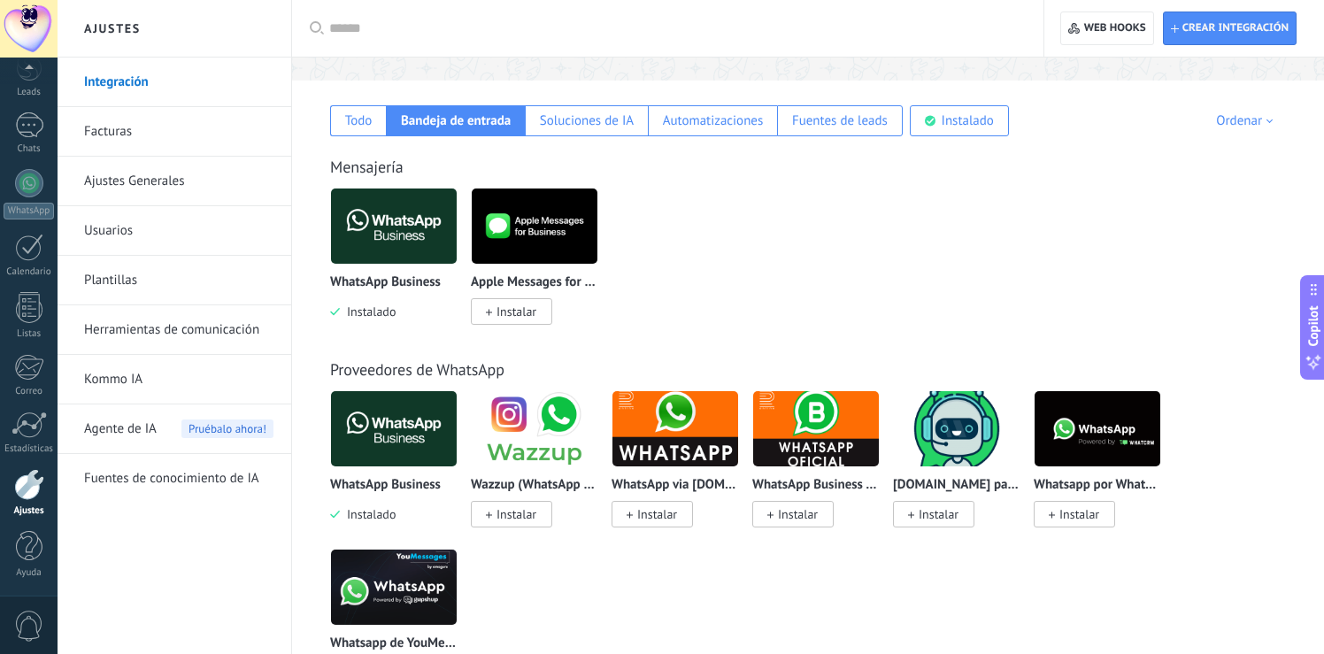
scroll to position [298, 0]
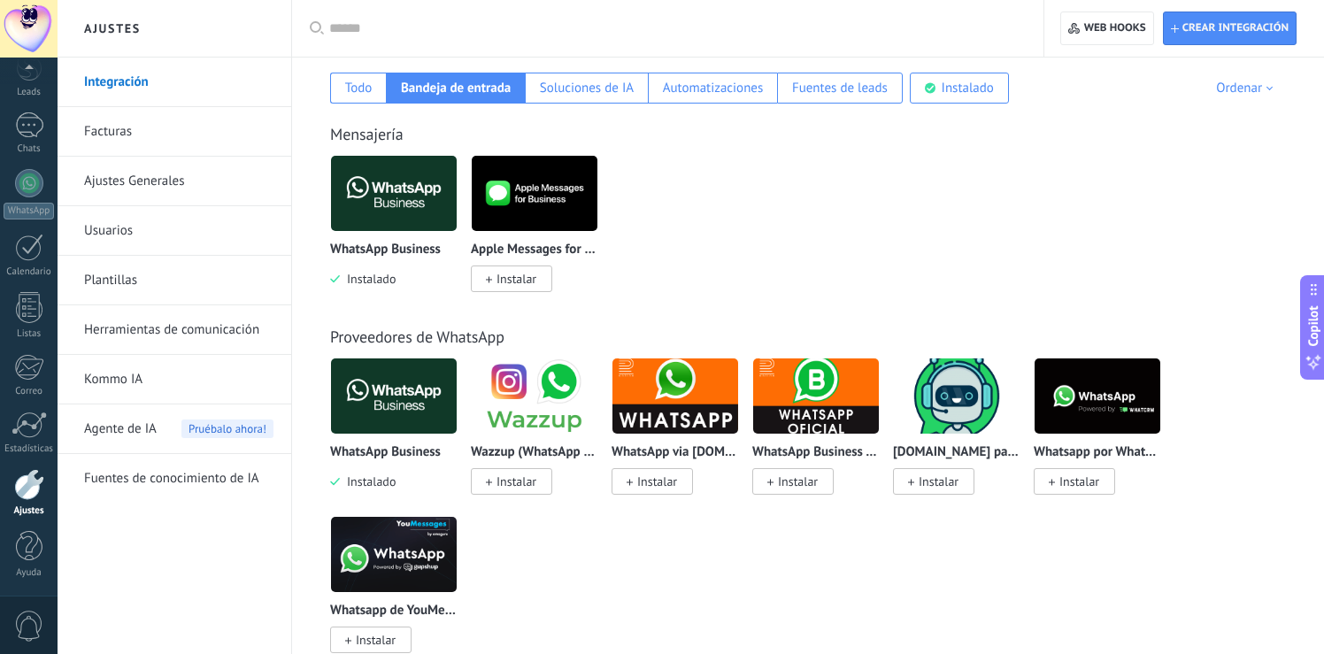
click at [513, 486] on span "Instalar" at bounding box center [516, 481] width 40 height 16
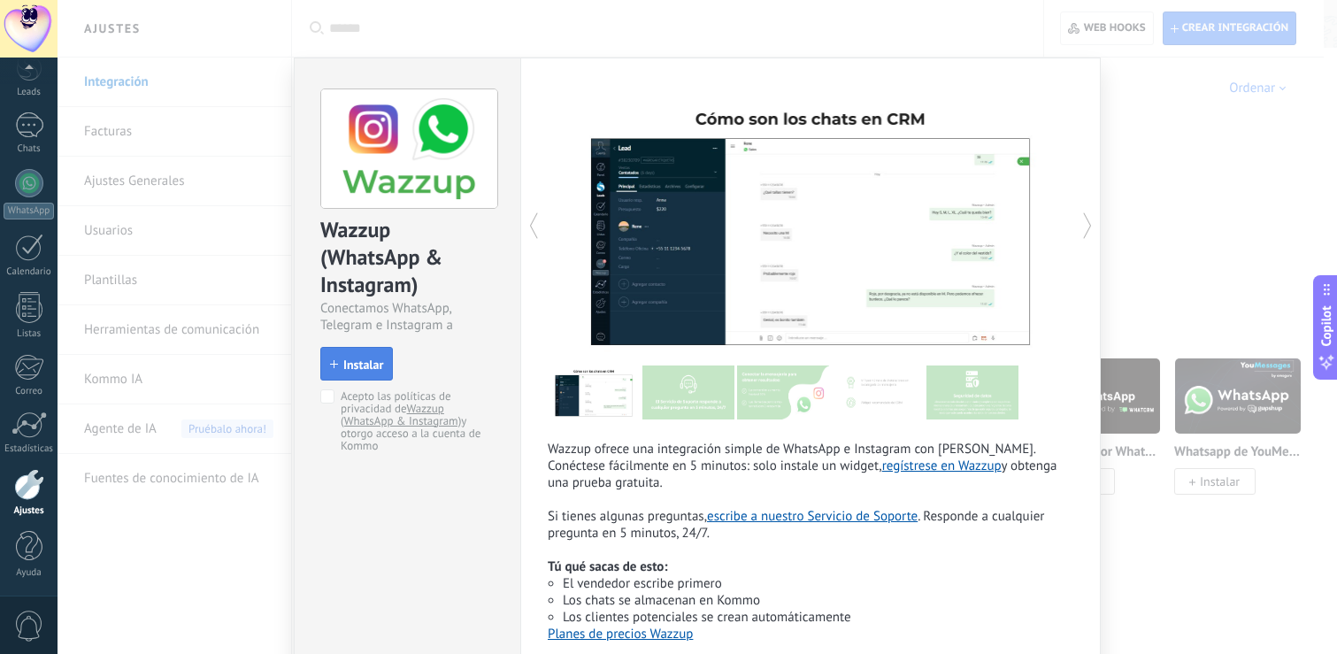
click at [347, 358] on span "Instalar" at bounding box center [363, 364] width 40 height 12
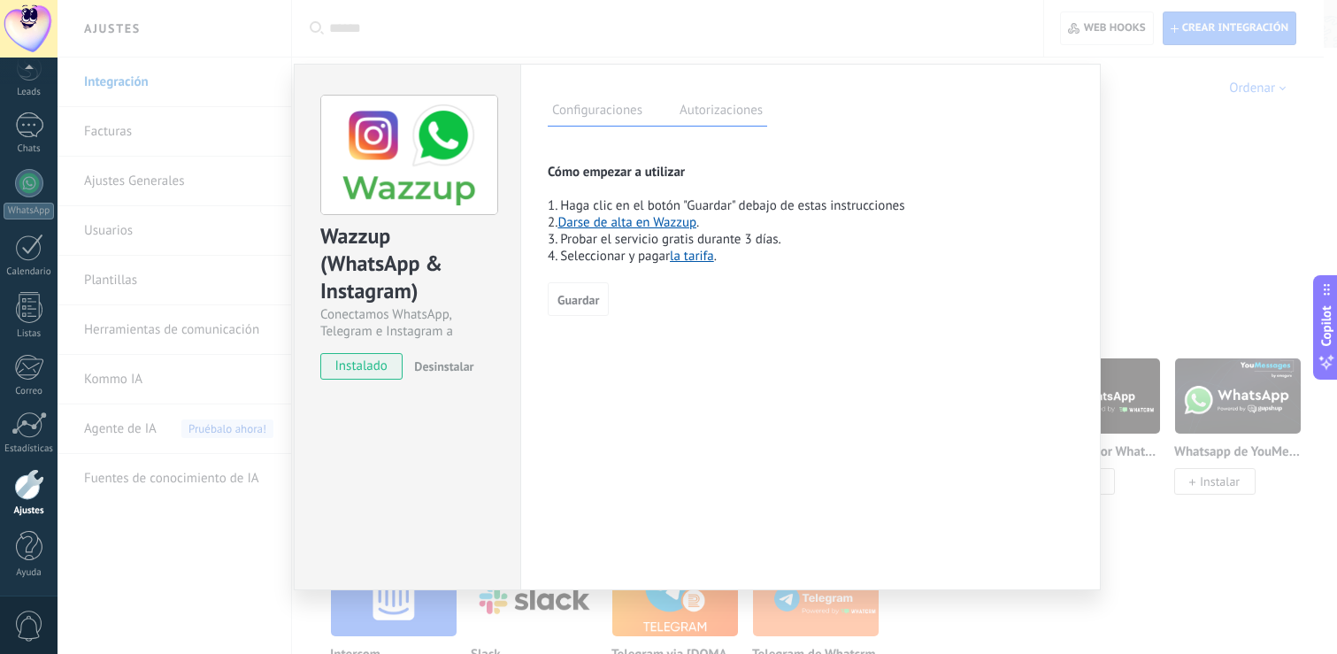
click at [1170, 183] on div "Wazzup (WhatsApp & Instagram) Conectamos WhatsApp, Telegram e Instagram a Kommo…" at bounding box center [698, 327] width 1280 height 654
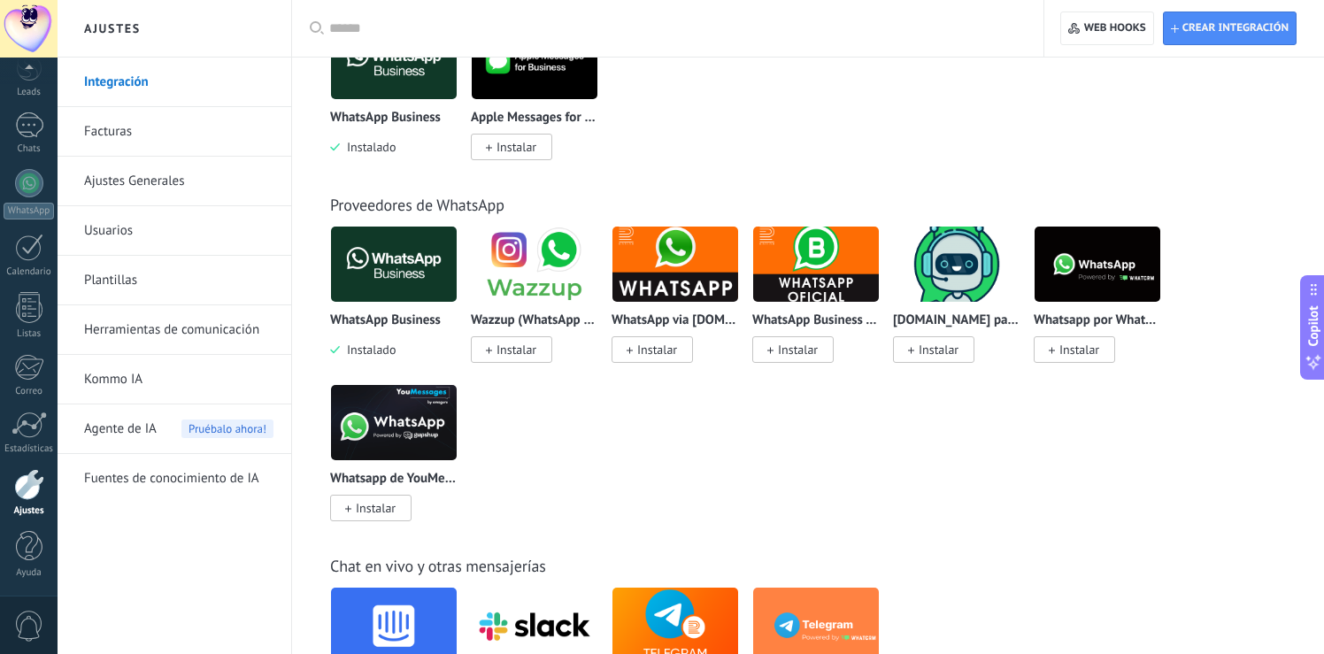
scroll to position [431, 0]
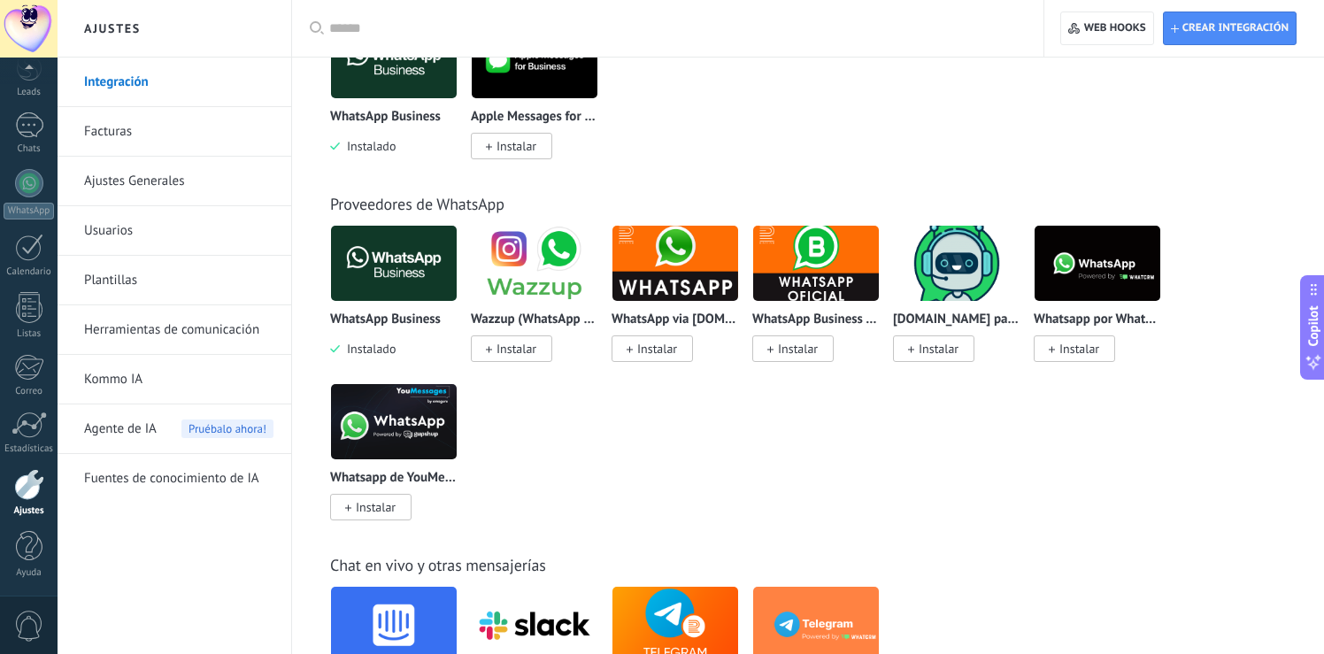
click at [799, 348] on span "Instalar" at bounding box center [798, 349] width 40 height 16
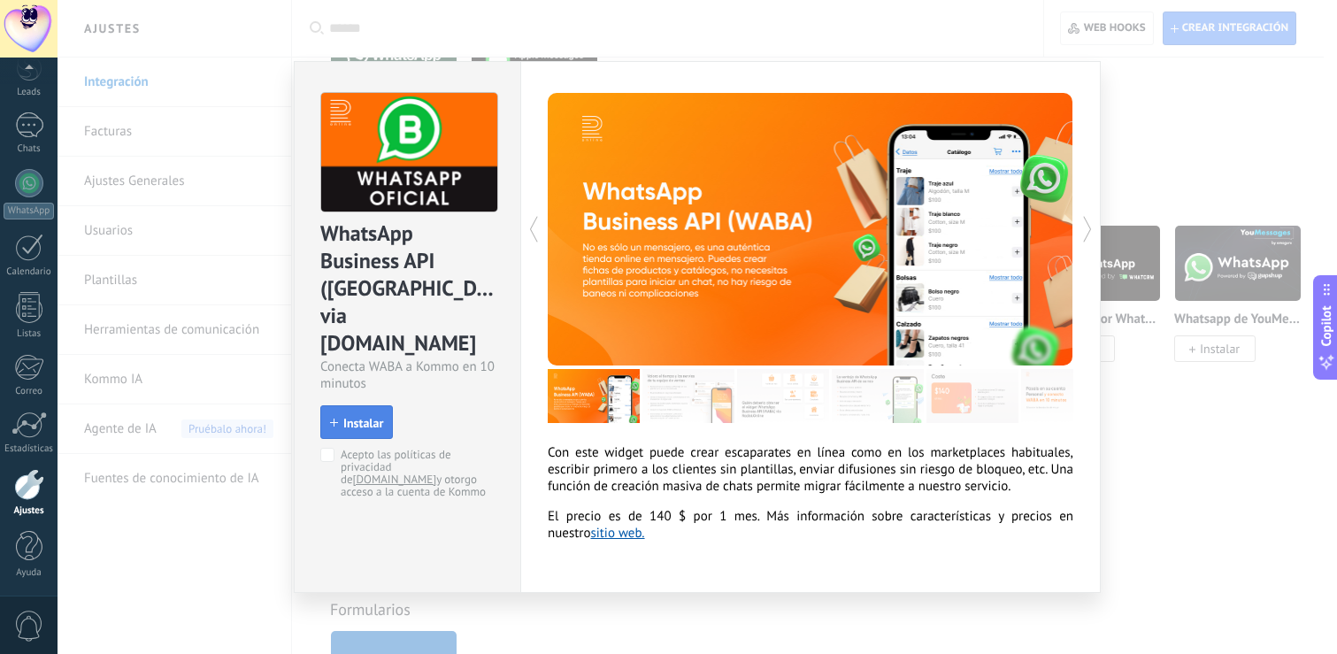
click at [350, 417] on span "Instalar" at bounding box center [363, 423] width 40 height 12
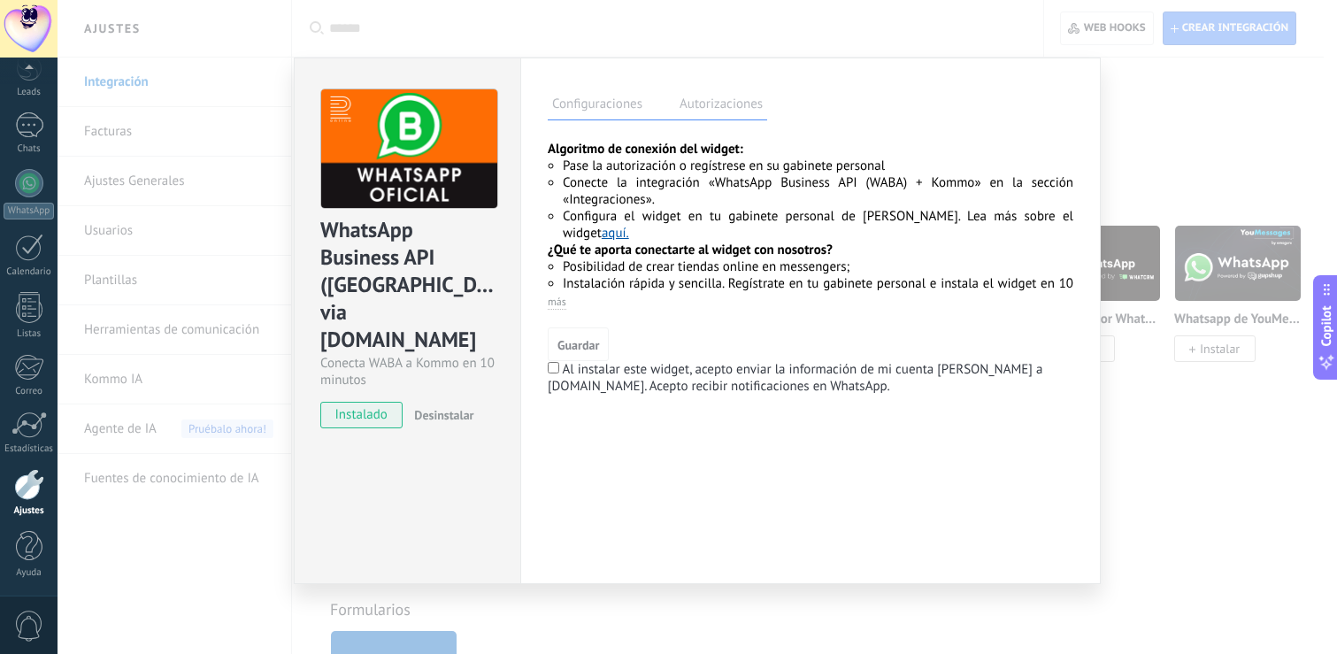
click at [1140, 66] on div "WhatsApp Business API ([GEOGRAPHIC_DATA]) via [DOMAIN_NAME] Conecta WABA a Komm…" at bounding box center [698, 327] width 1280 height 654
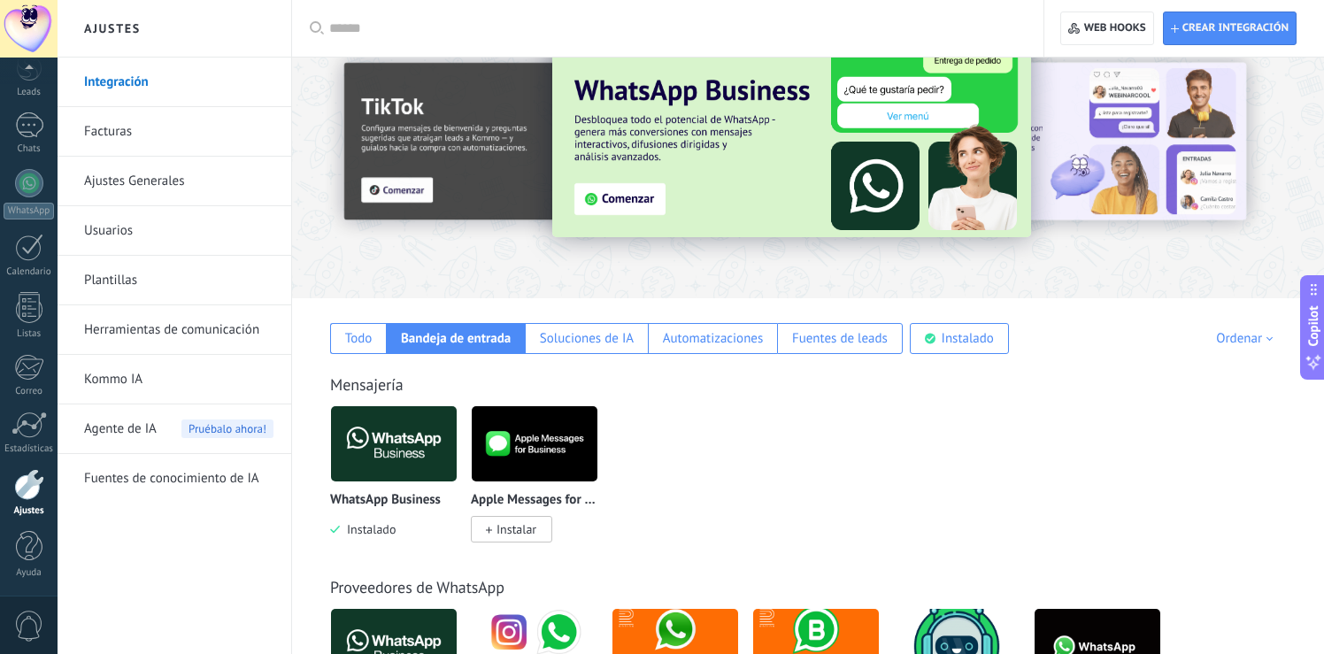
scroll to position [0, 0]
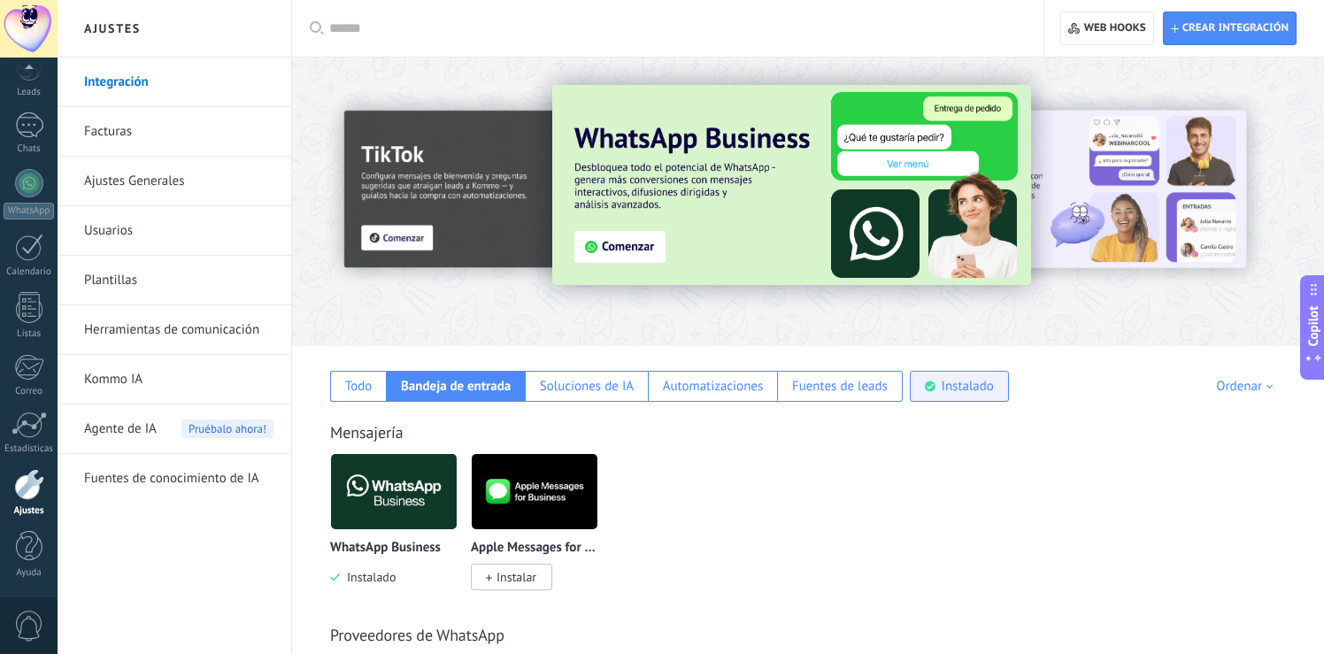
click at [953, 393] on div "Instalado" at bounding box center [968, 386] width 52 height 17
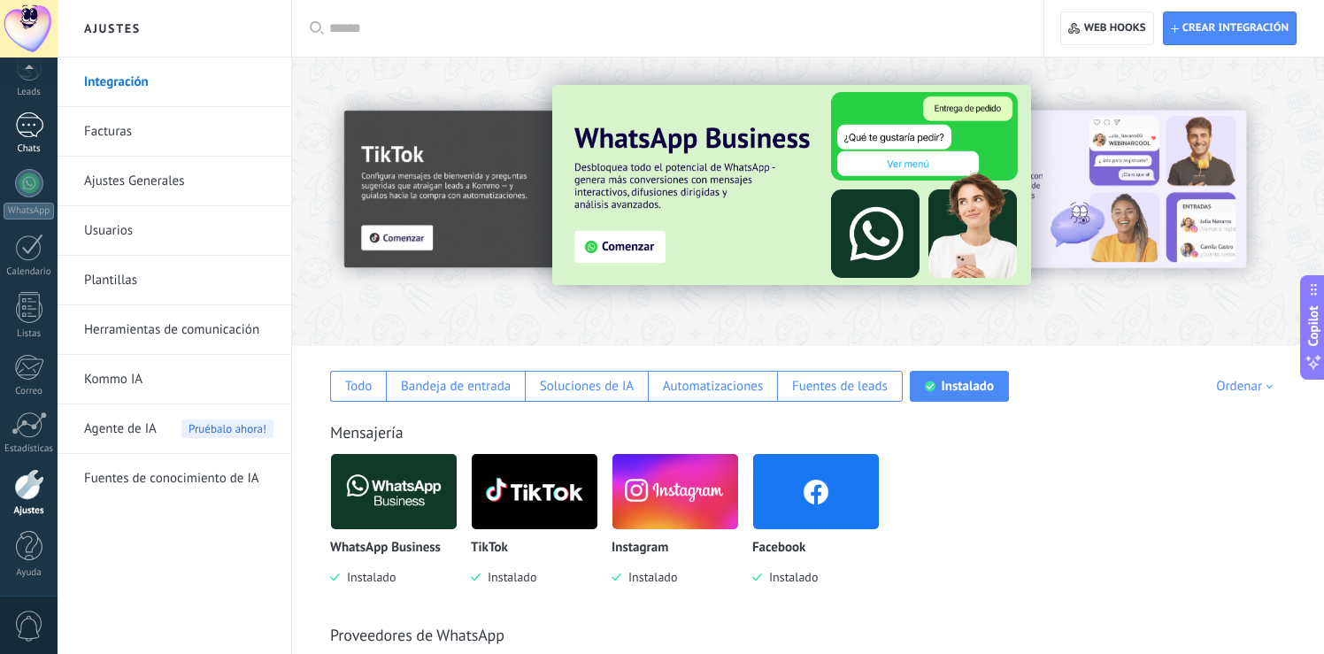
click at [35, 118] on div at bounding box center [29, 125] width 28 height 26
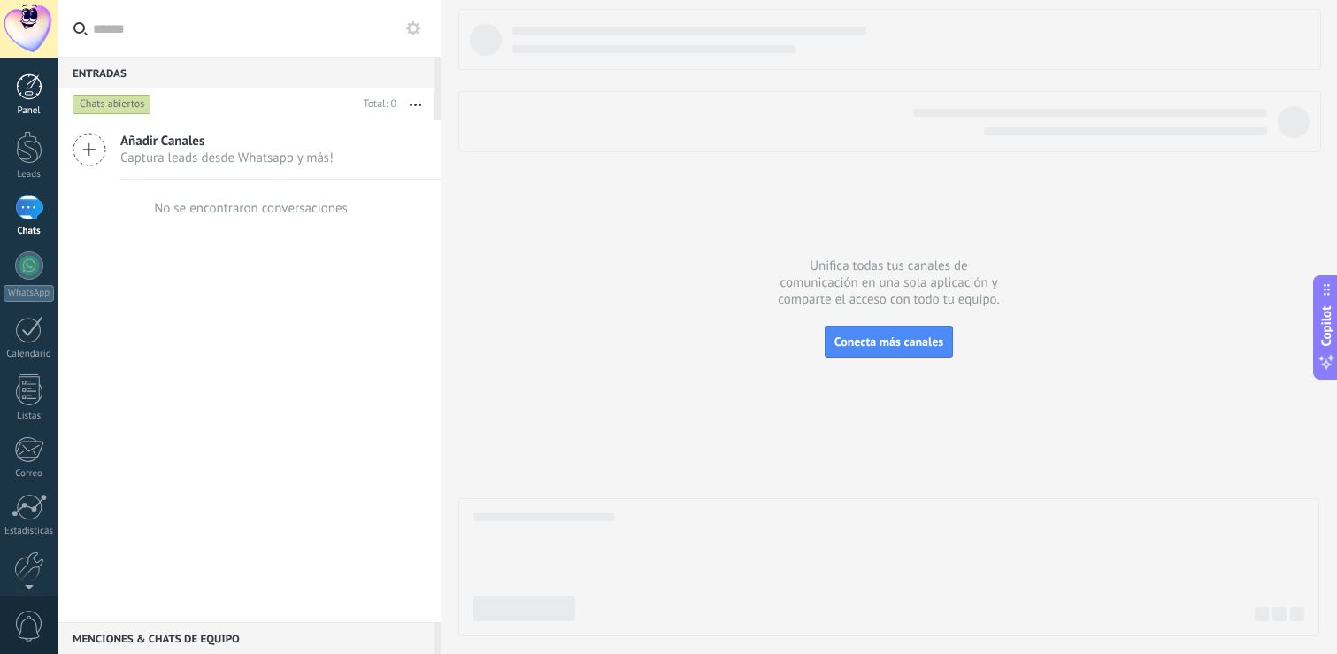
click at [23, 88] on div at bounding box center [29, 86] width 27 height 27
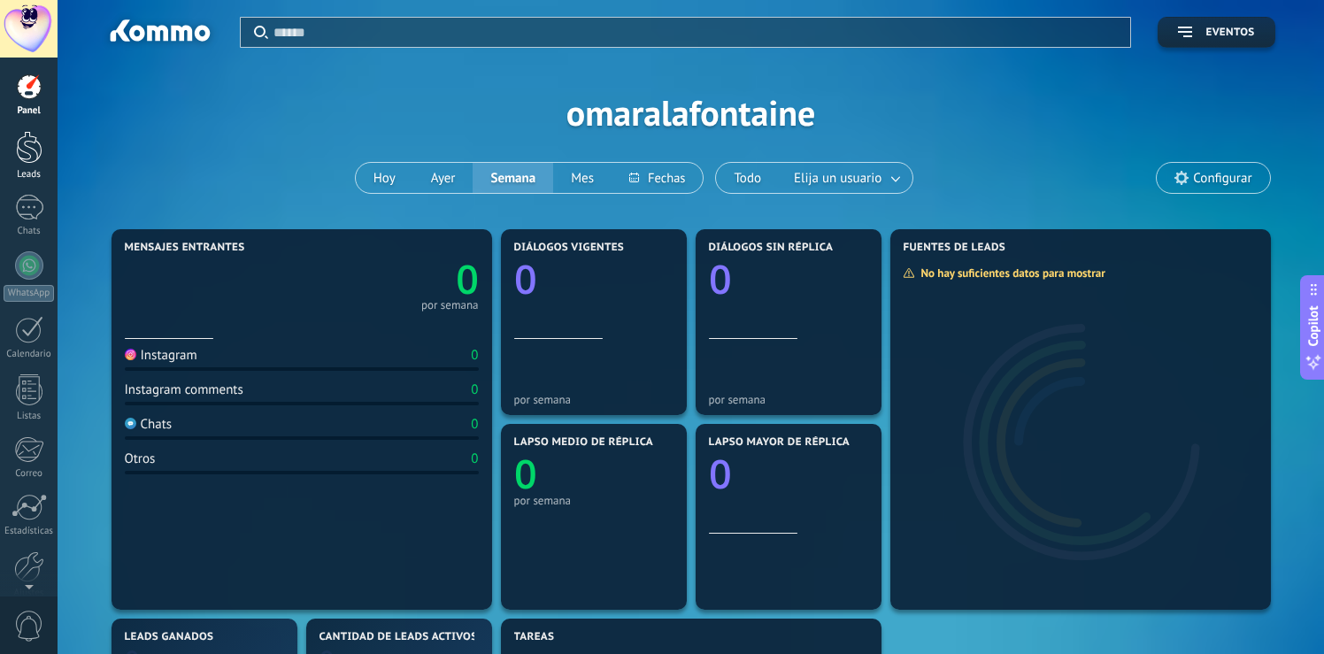
click at [27, 143] on div at bounding box center [29, 147] width 27 height 33
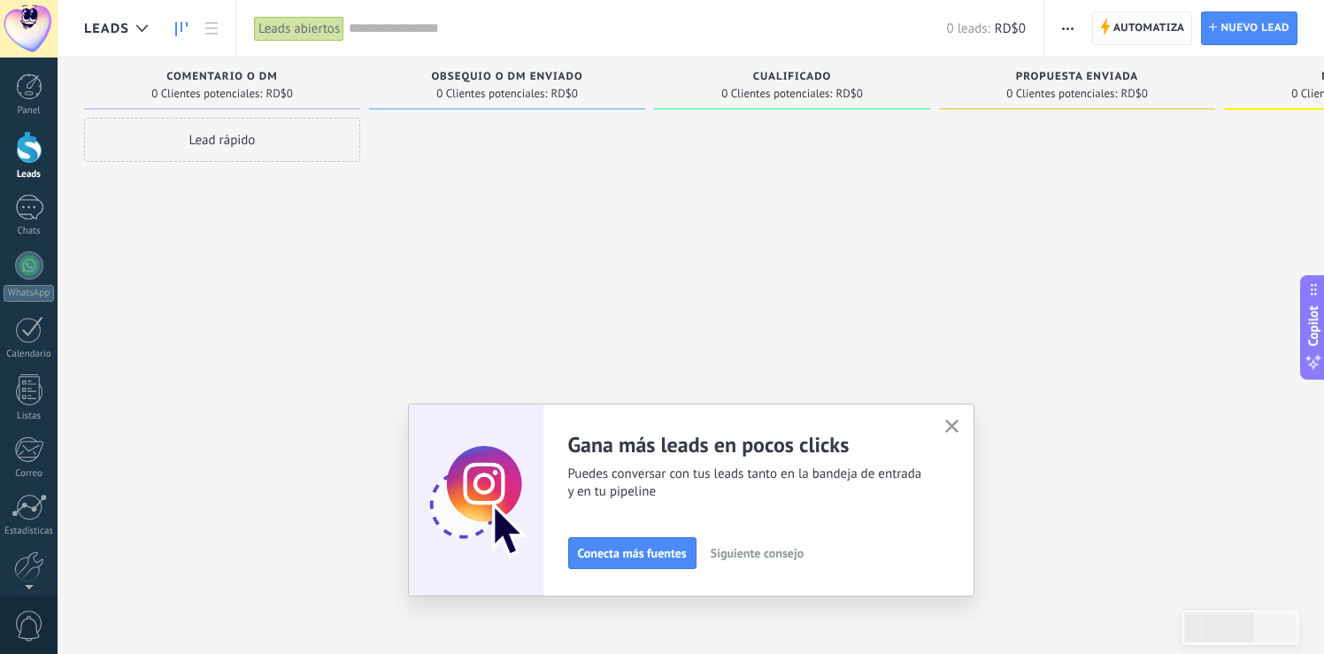
click at [1132, 27] on span "Automatiza" at bounding box center [1149, 28] width 72 height 32
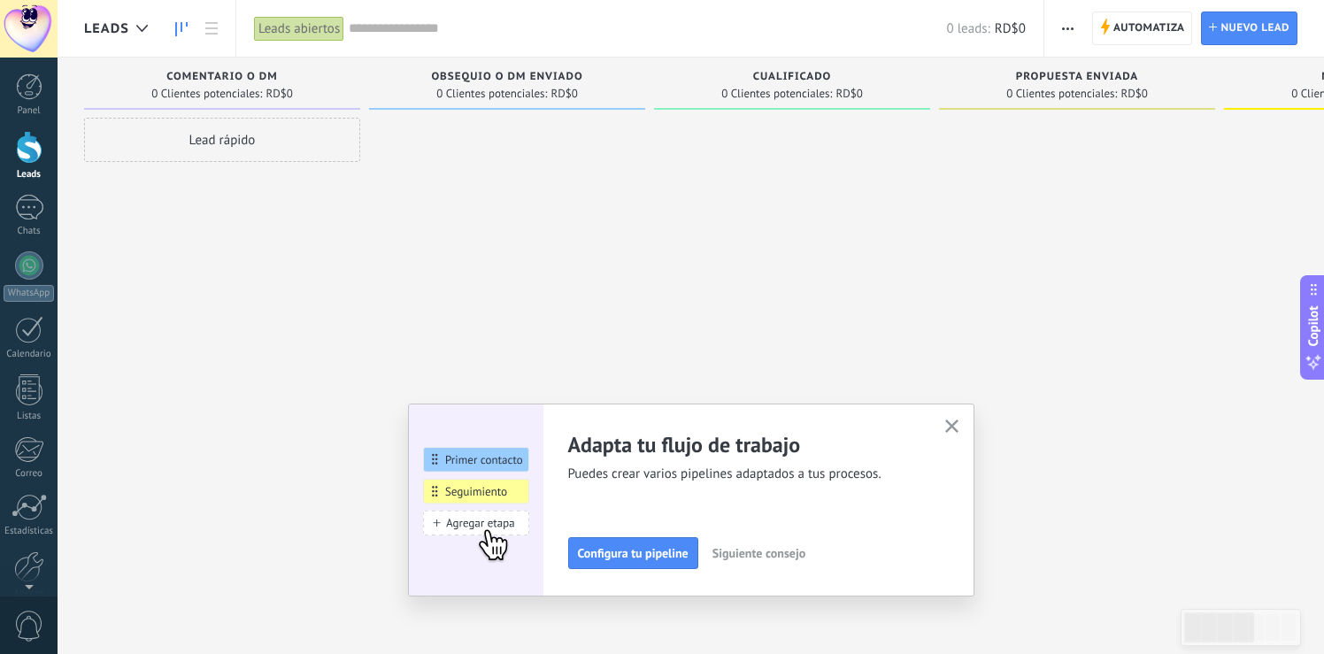
click at [31, 151] on div at bounding box center [29, 147] width 27 height 33
click at [958, 427] on use "button" at bounding box center [951, 425] width 13 height 13
